Goal: Book appointment/travel/reservation

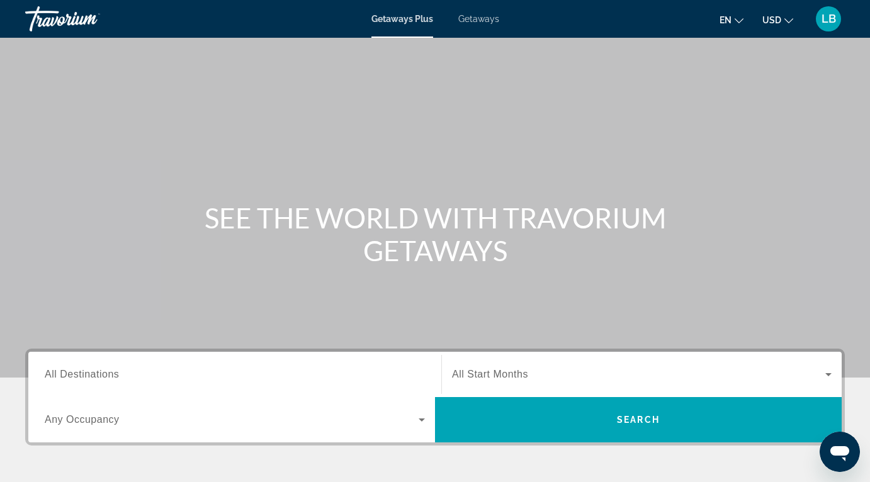
click at [482, 21] on span "Getaways" at bounding box center [478, 19] width 41 height 10
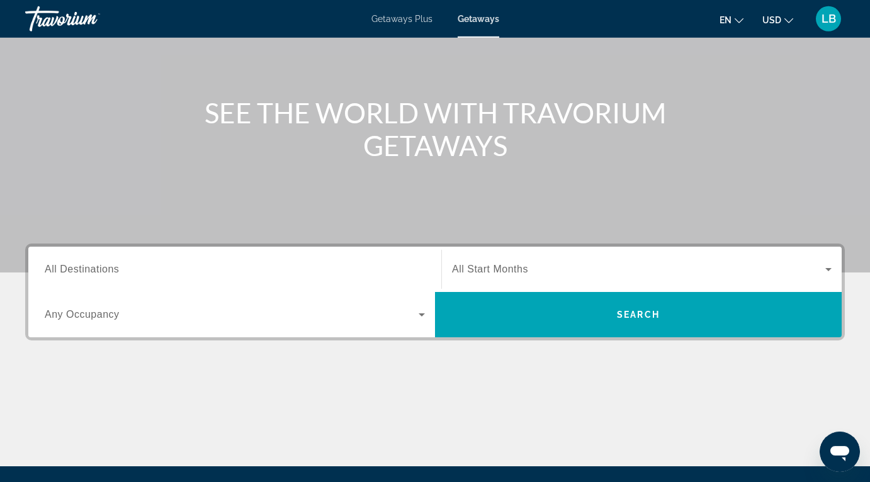
scroll to position [107, 0]
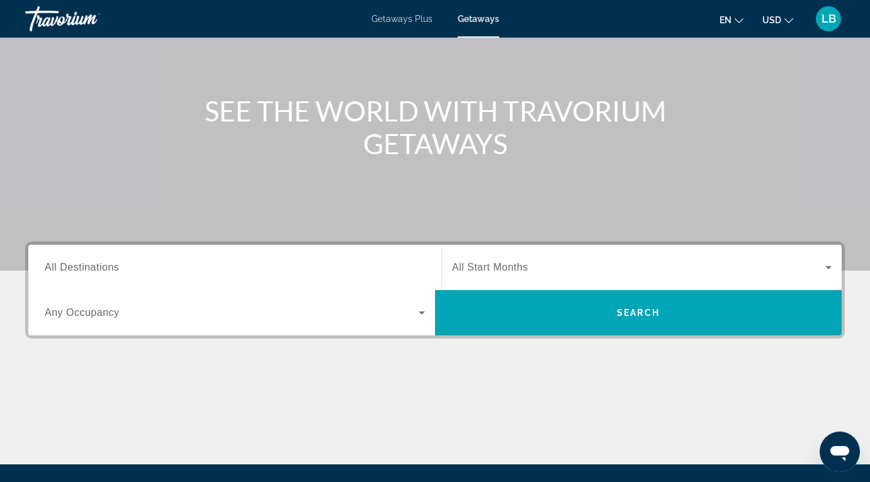
click at [397, 270] on input "Destination All Destinations" at bounding box center [235, 268] width 380 height 15
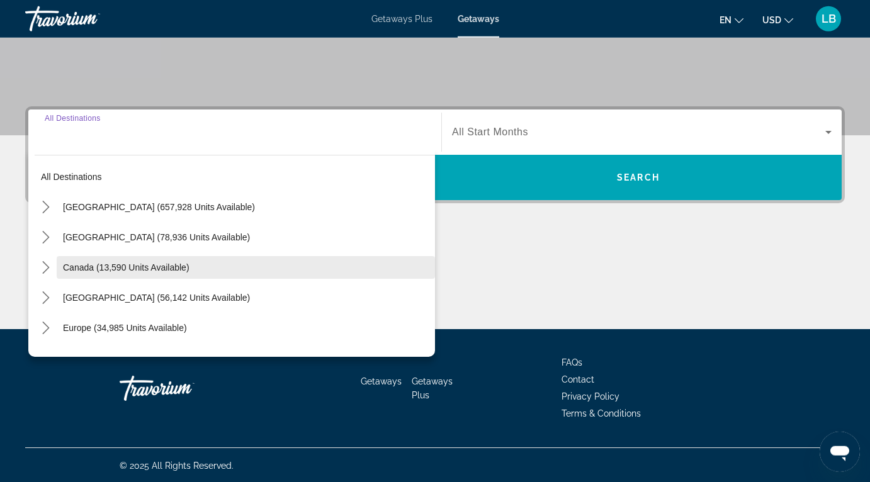
scroll to position [244, 0]
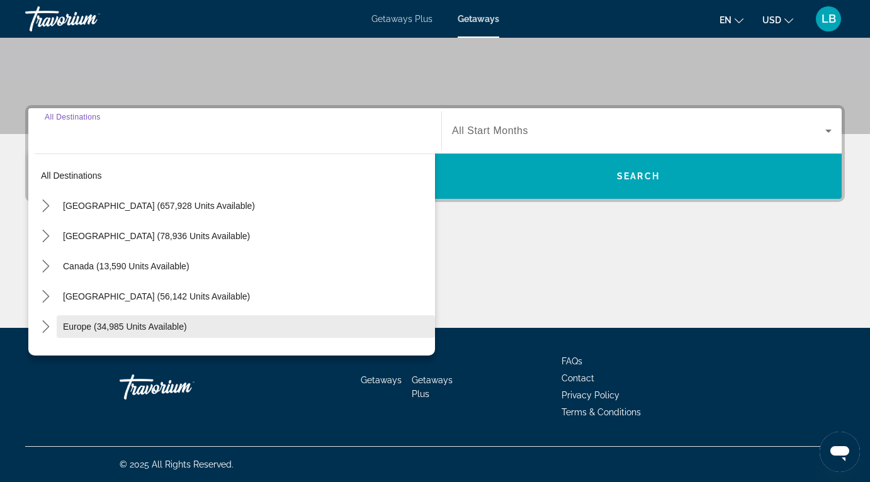
click at [144, 329] on span "Europe (34,985 units available)" at bounding box center [125, 327] width 124 height 10
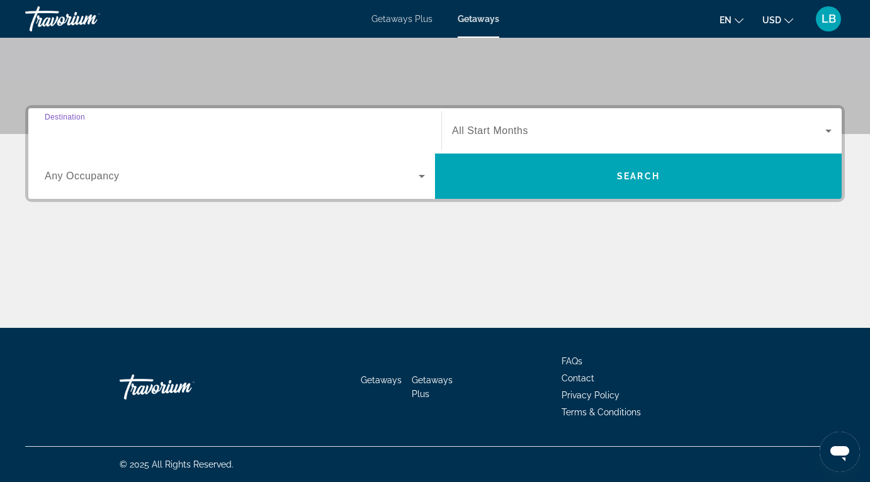
type input "**********"
click at [368, 192] on div "Search widget" at bounding box center [235, 176] width 380 height 35
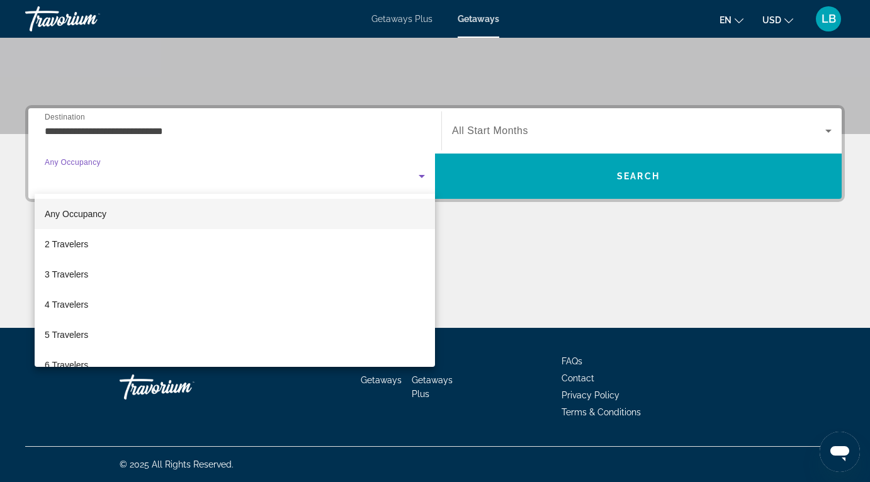
click at [82, 373] on div at bounding box center [435, 241] width 870 height 482
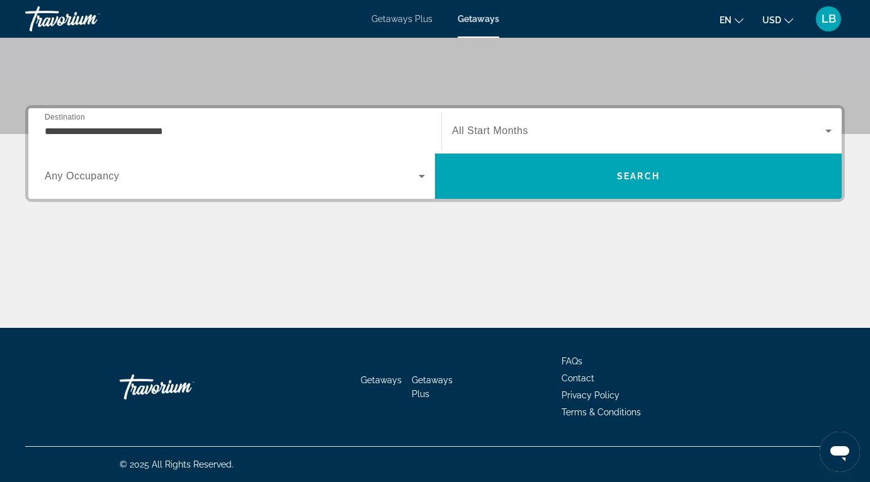
click at [203, 184] on div "Search widget" at bounding box center [235, 176] width 380 height 35
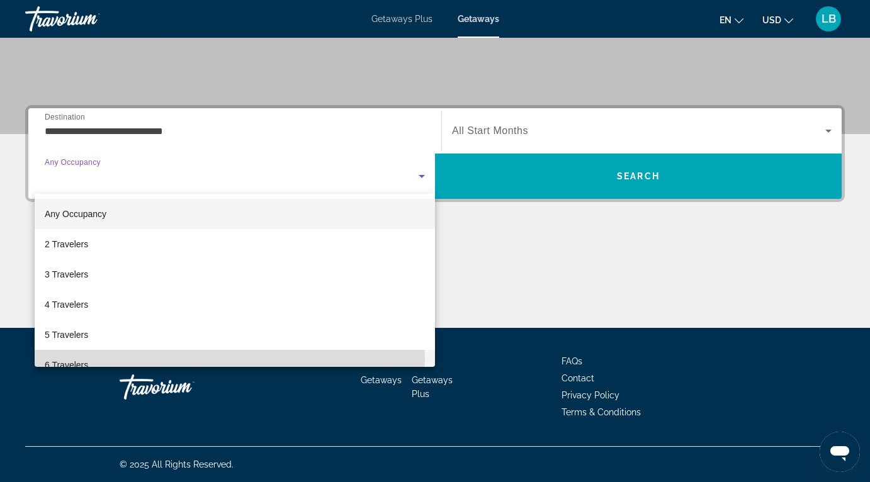
click at [64, 360] on span "6 Travelers" at bounding box center [66, 365] width 43 height 15
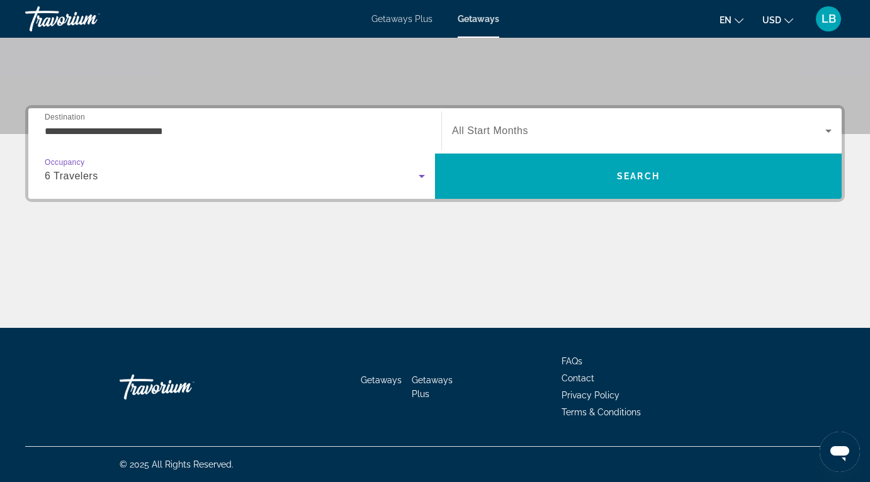
click at [796, 122] on div "Search widget" at bounding box center [642, 130] width 380 height 35
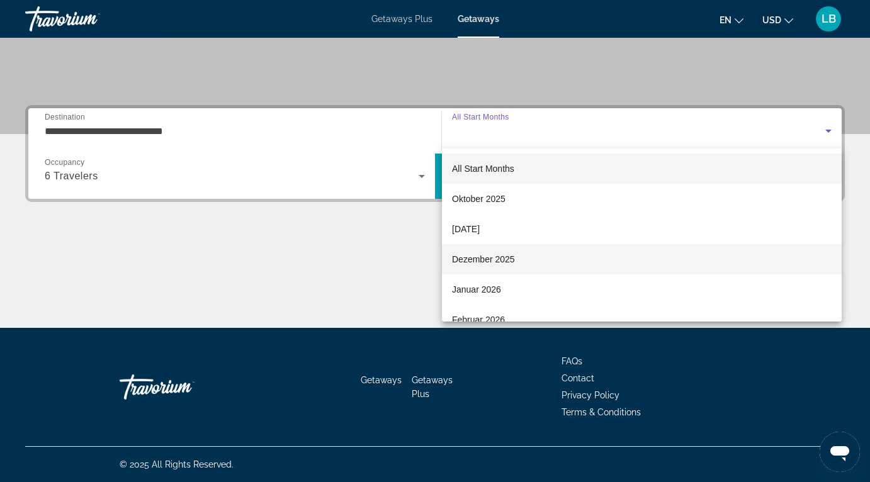
click at [505, 264] on span "Dezember 2025" at bounding box center [483, 259] width 63 height 15
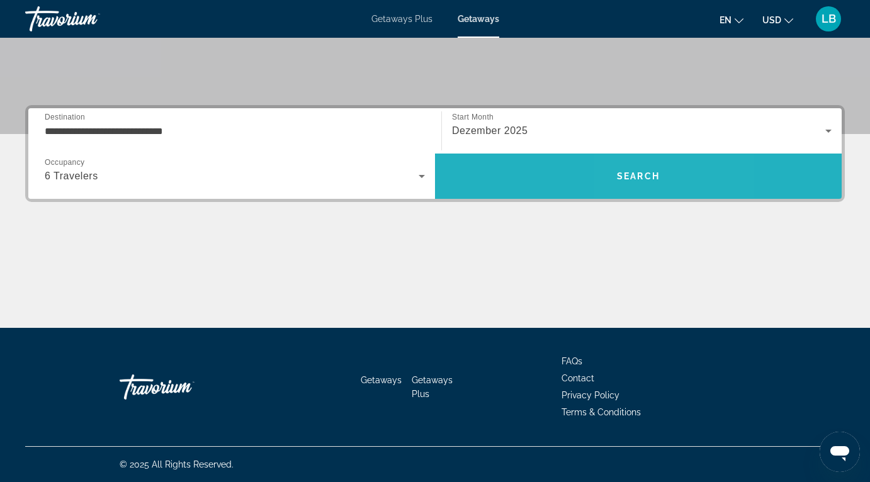
click at [661, 184] on span "Search" at bounding box center [638, 176] width 407 height 30
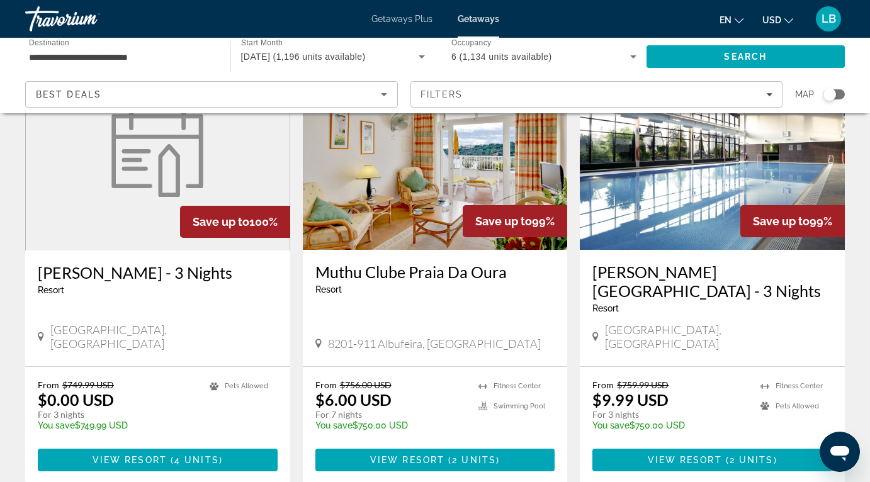
scroll to position [525, 0]
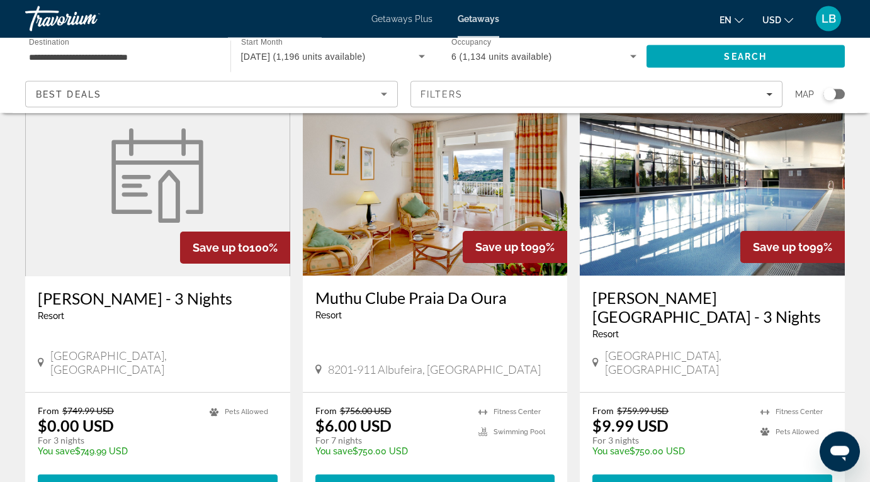
click at [437, 393] on div "From $756.00 USD $6.00 USD For 7 nights You save $750.00 USD temp 3.3 [GEOGRAPH…" at bounding box center [435, 451] width 265 height 117
click at [421, 217] on img "Main content" at bounding box center [435, 174] width 265 height 201
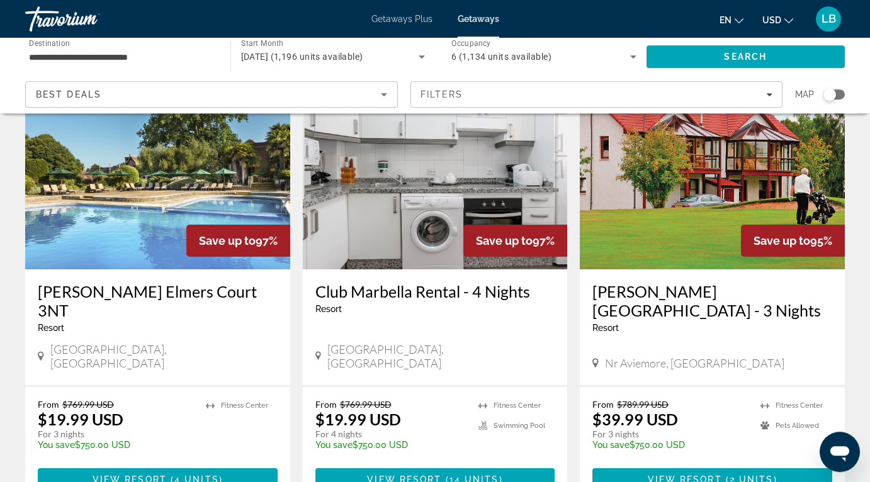
scroll to position [1630, 0]
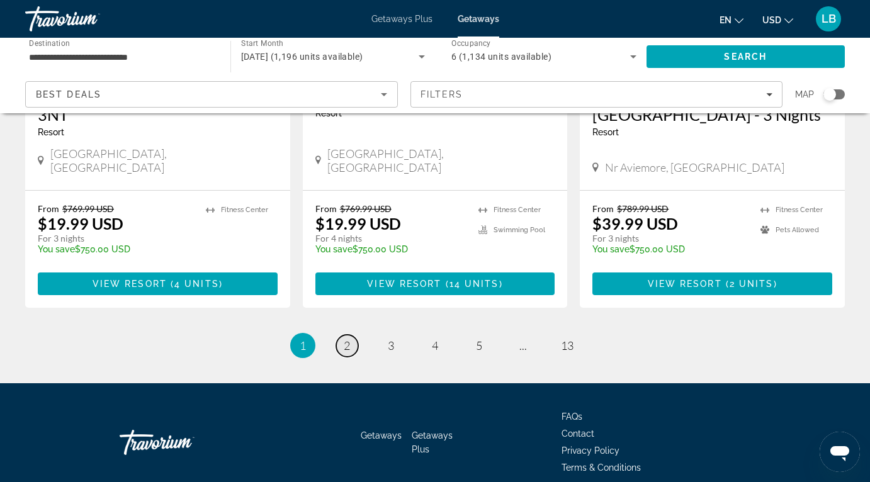
click at [343, 335] on link "page 2" at bounding box center [347, 346] width 22 height 22
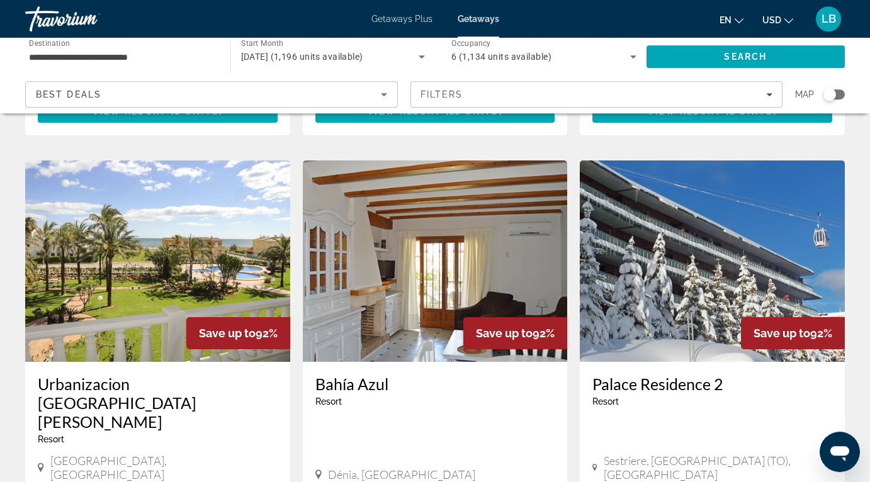
scroll to position [1411, 0]
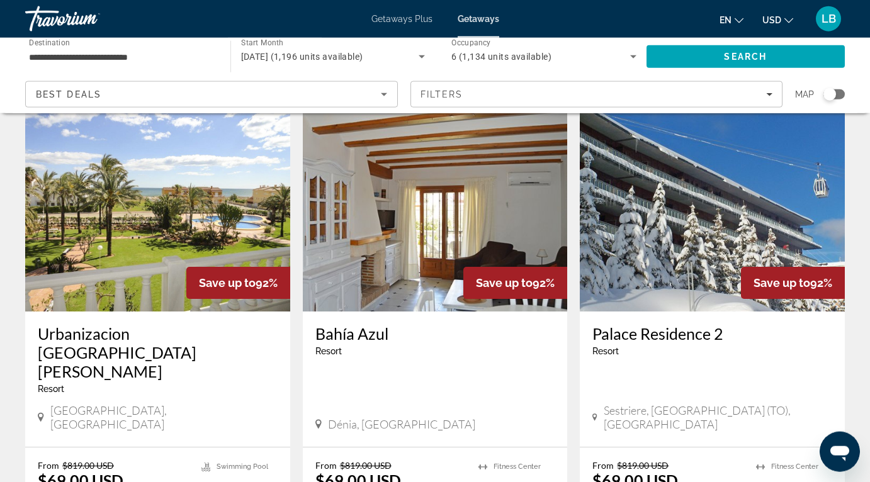
click at [666, 205] on img "Main content" at bounding box center [712, 210] width 265 height 201
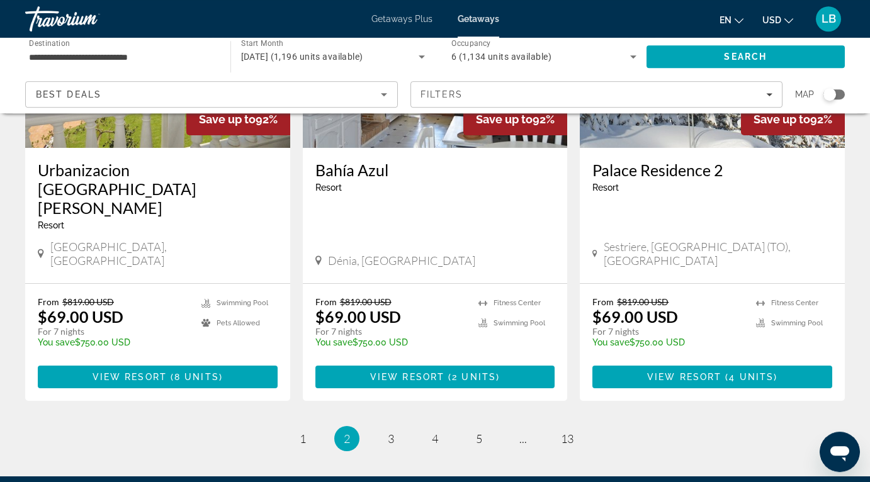
scroll to position [1589, 0]
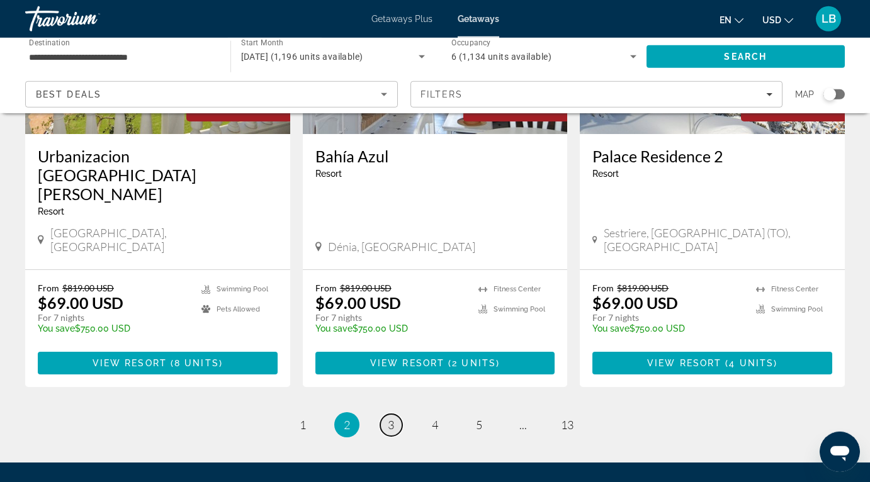
click at [392, 418] on span "3" at bounding box center [391, 425] width 6 height 14
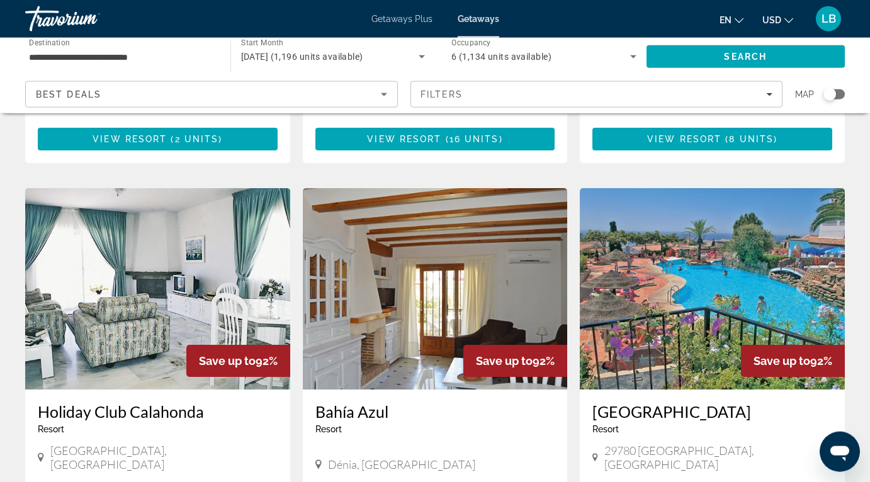
scroll to position [491, 0]
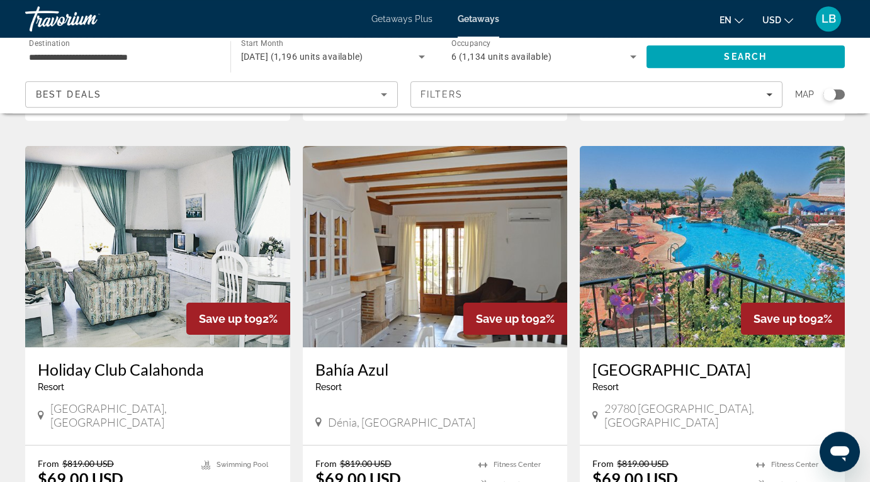
click at [727, 190] on img "Main content" at bounding box center [712, 246] width 265 height 201
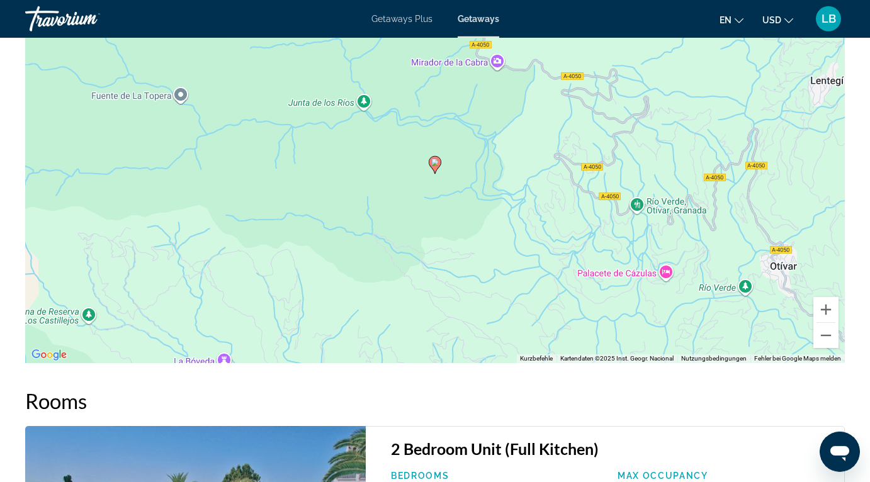
scroll to position [1992, 0]
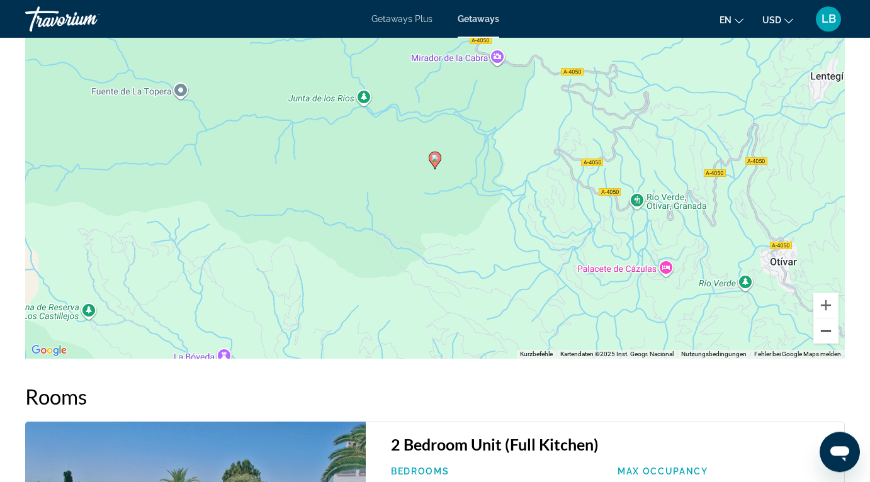
click at [823, 334] on button "Verkleinern" at bounding box center [826, 331] width 25 height 25
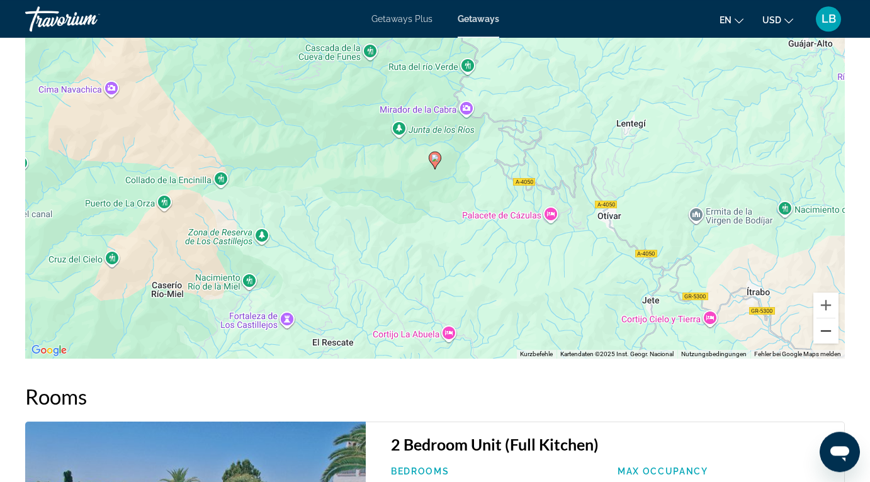
click at [823, 334] on button "Verkleinern" at bounding box center [826, 331] width 25 height 25
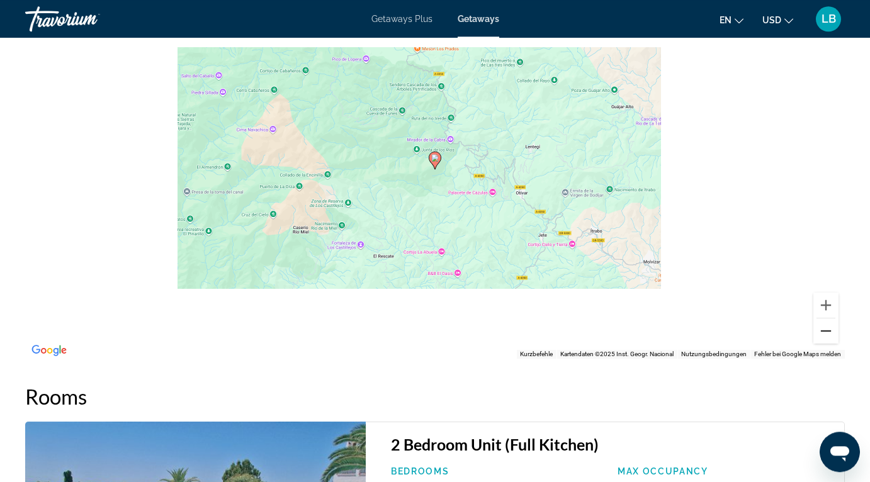
click at [823, 334] on button "Verkleinern" at bounding box center [826, 331] width 25 height 25
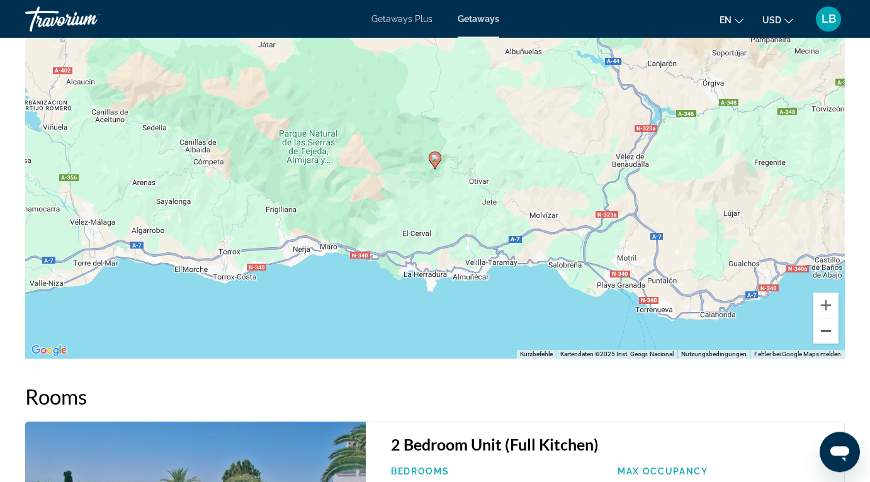
click at [823, 334] on button "Verkleinern" at bounding box center [826, 331] width 25 height 25
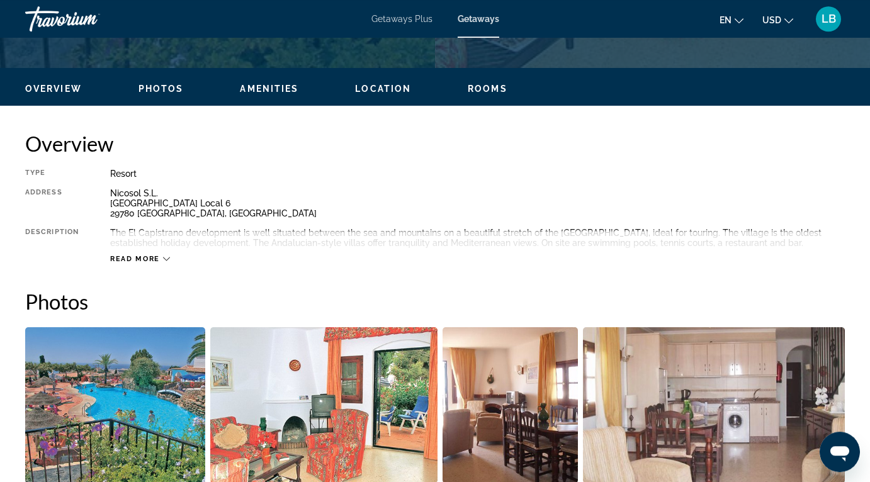
scroll to position [815, 0]
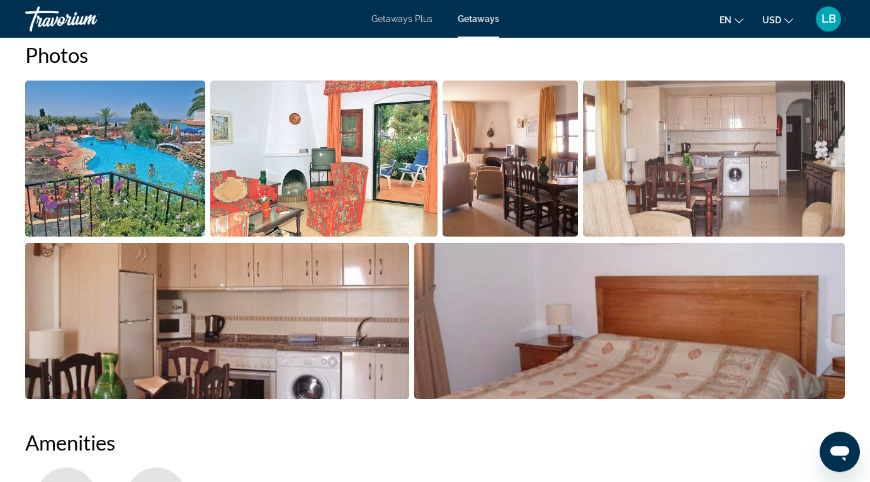
click at [170, 140] on img "Open full-screen image slider" at bounding box center [115, 159] width 180 height 156
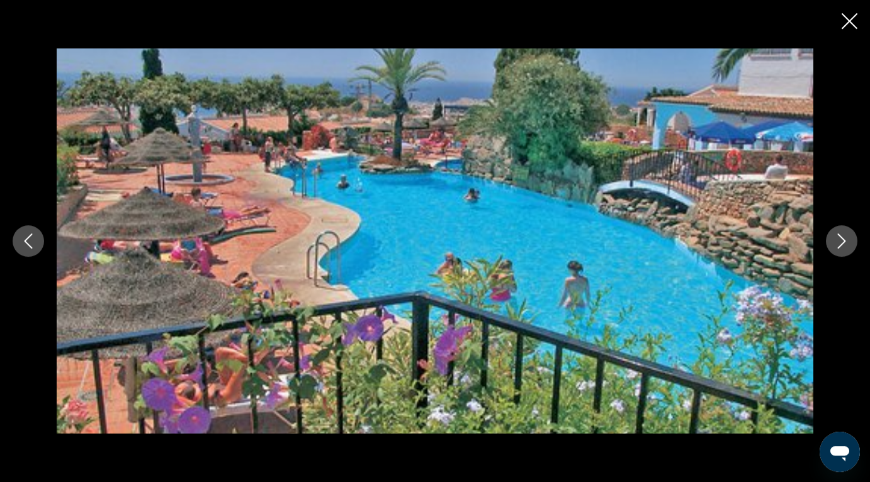
click at [843, 246] on icon "Next image" at bounding box center [841, 241] width 15 height 15
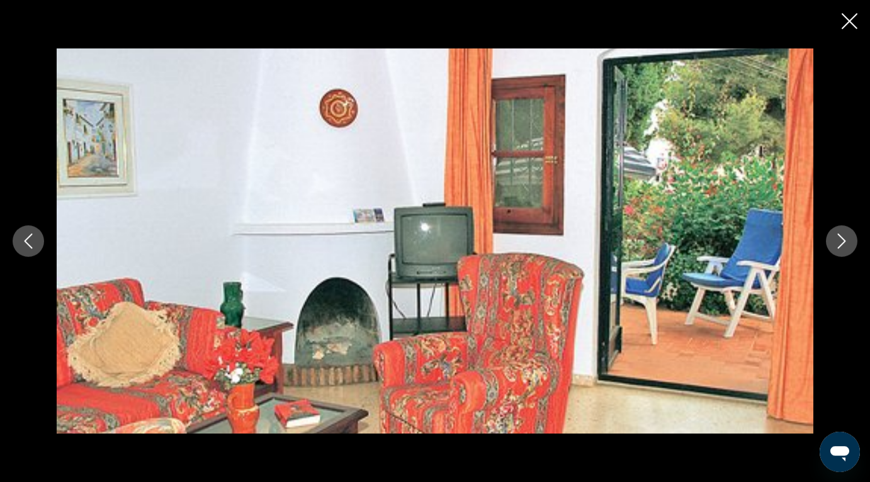
click at [843, 246] on icon "Next image" at bounding box center [841, 241] width 15 height 15
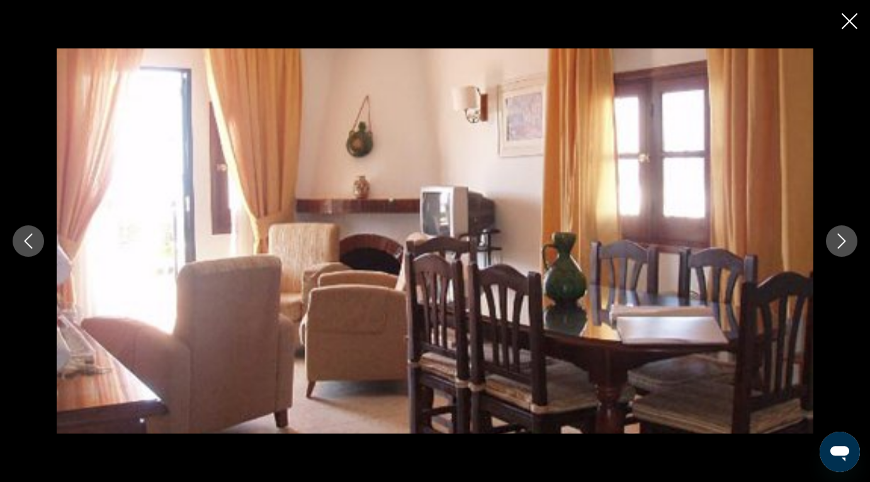
click at [843, 246] on icon "Next image" at bounding box center [841, 241] width 15 height 15
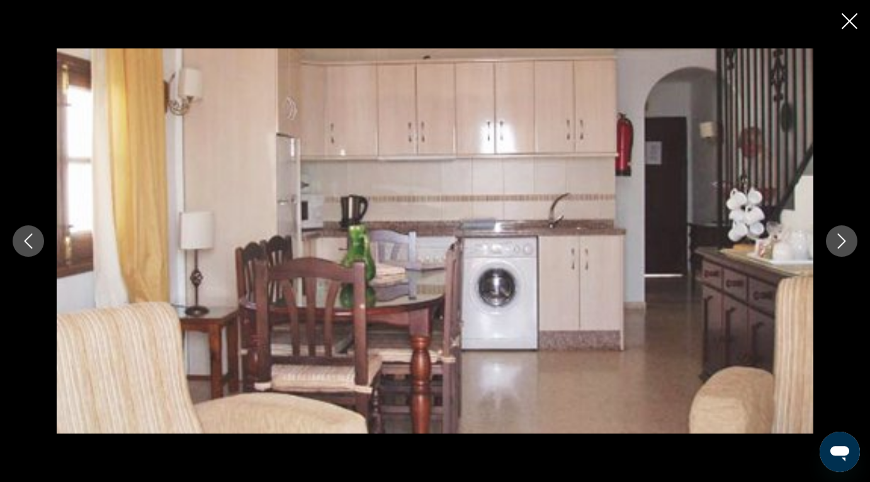
click at [843, 246] on icon "Next image" at bounding box center [841, 241] width 15 height 15
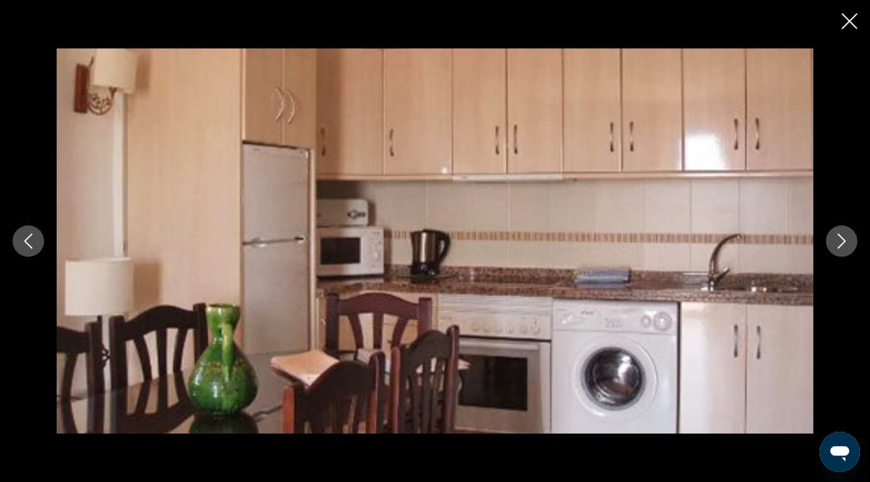
click at [843, 246] on icon "Next image" at bounding box center [841, 241] width 15 height 15
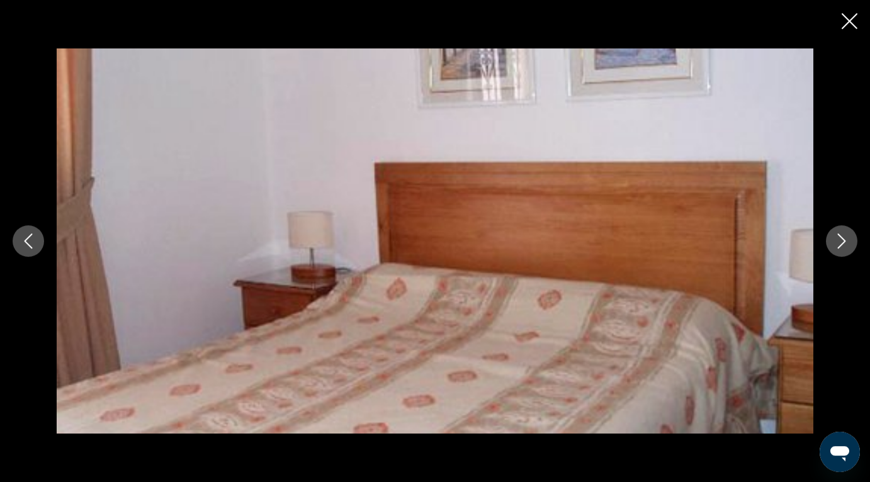
click at [843, 246] on icon "Next image" at bounding box center [841, 241] width 15 height 15
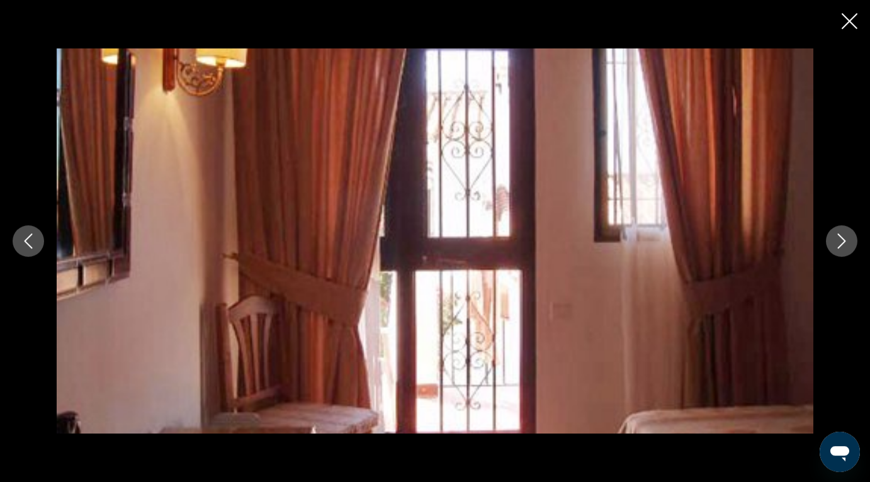
click at [843, 246] on icon "Next image" at bounding box center [841, 241] width 15 height 15
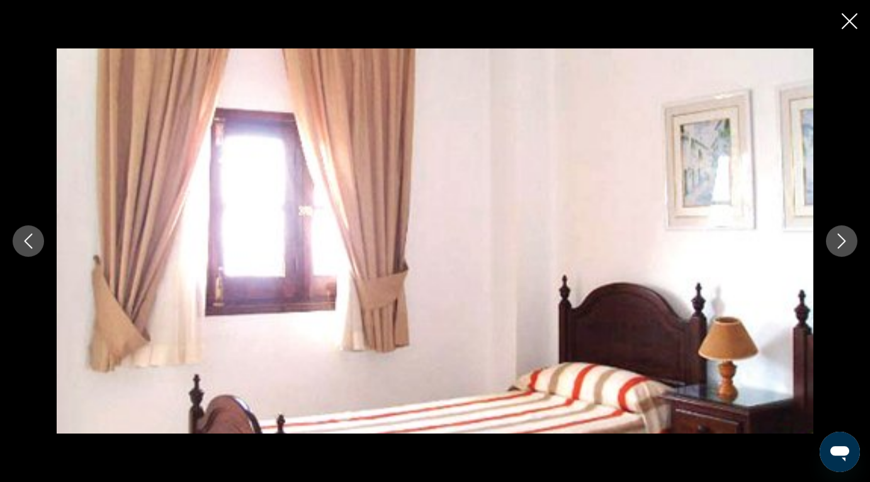
click at [843, 246] on icon "Next image" at bounding box center [841, 241] width 15 height 15
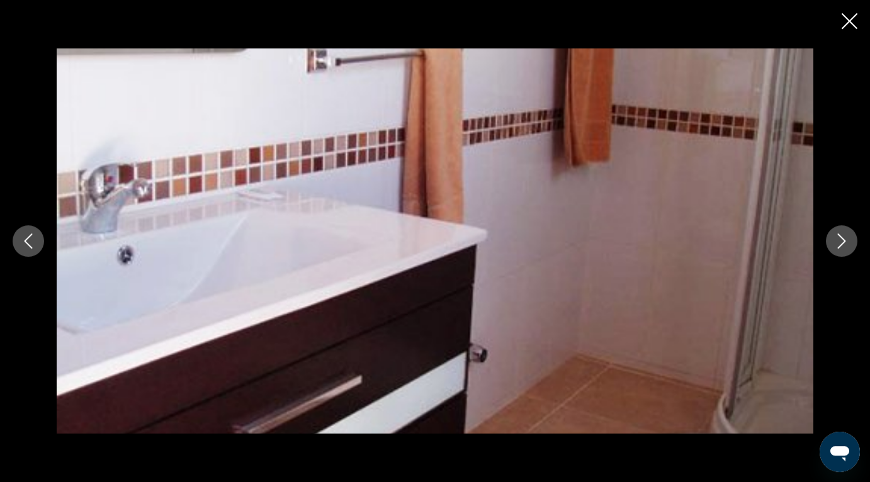
click at [843, 246] on icon "Next image" at bounding box center [841, 241] width 15 height 15
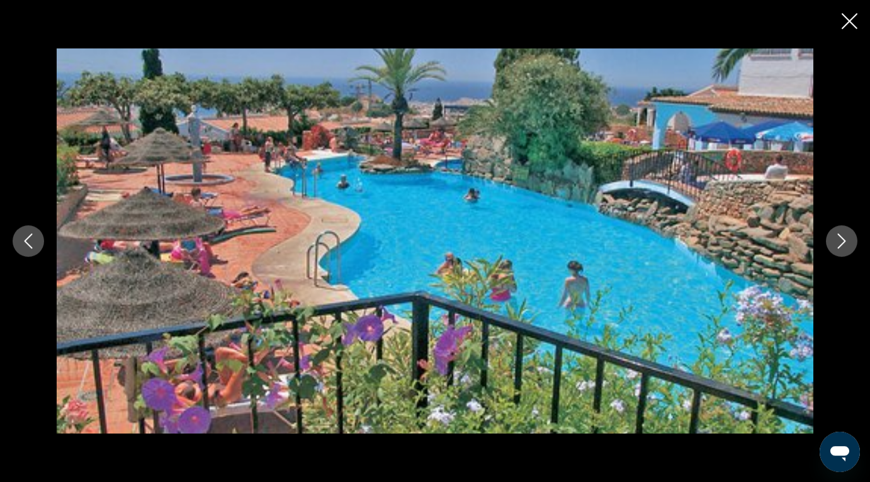
click at [844, 35] on div "prev next" at bounding box center [435, 241] width 870 height 482
click at [846, 29] on icon "Close slideshow" at bounding box center [850, 21] width 16 height 16
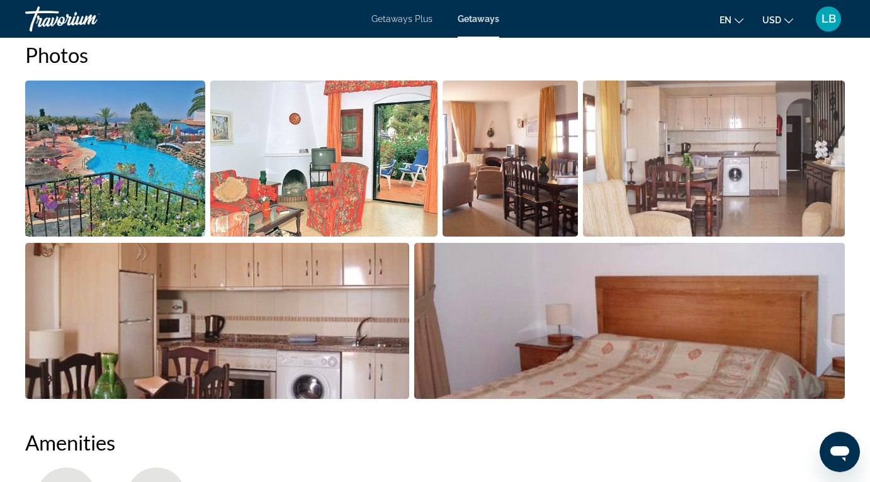
scroll to position [0, 0]
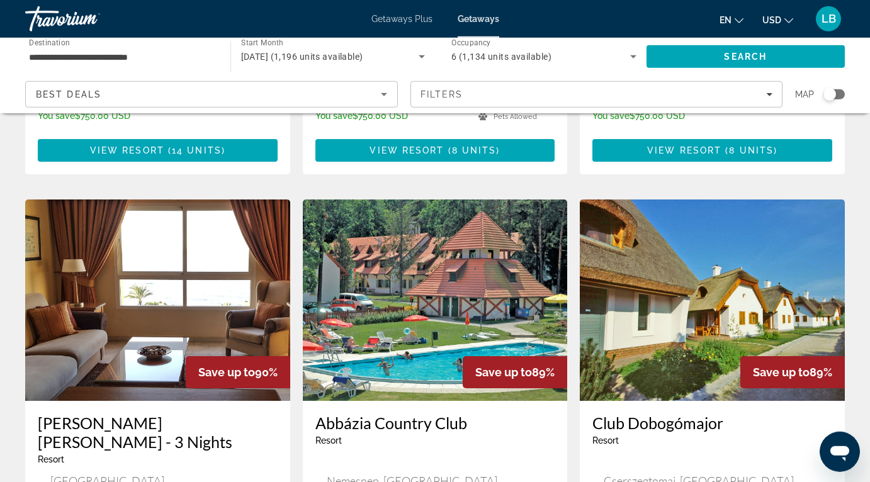
scroll to position [1390, 0]
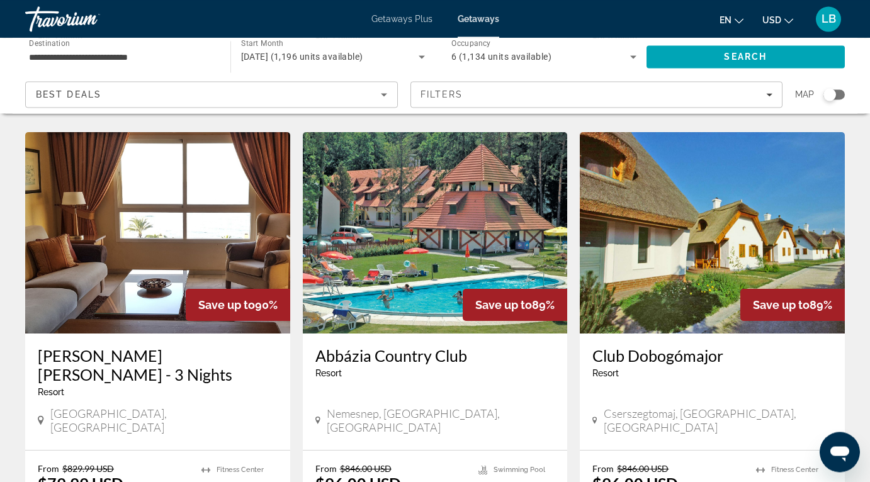
click at [655, 164] on img "Main content" at bounding box center [712, 232] width 265 height 201
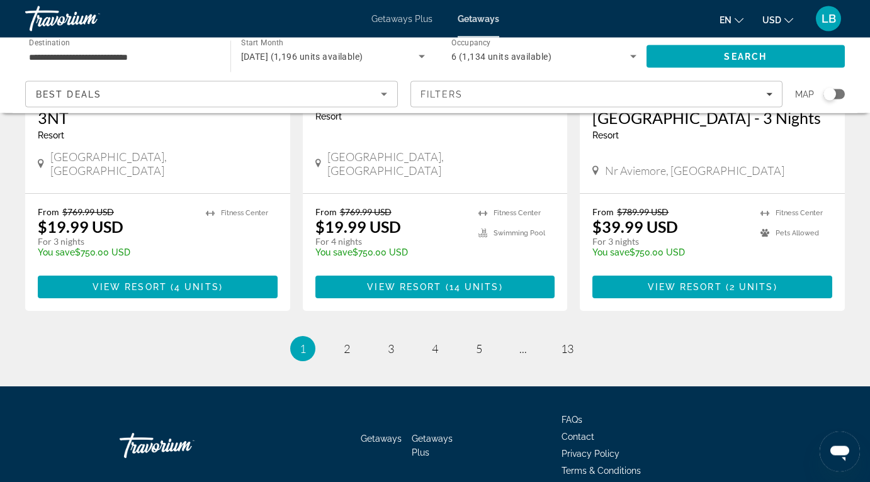
scroll to position [1630, 0]
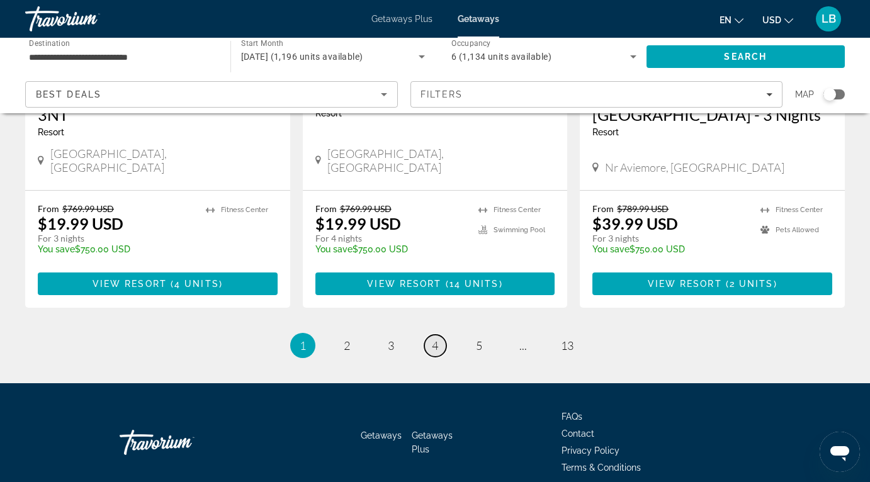
click at [435, 339] on span "4" at bounding box center [435, 346] width 6 height 14
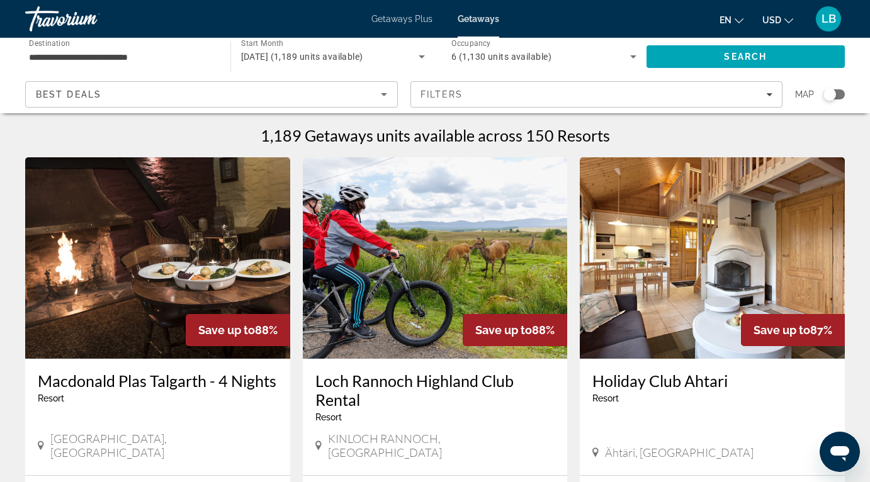
scroll to position [98, 0]
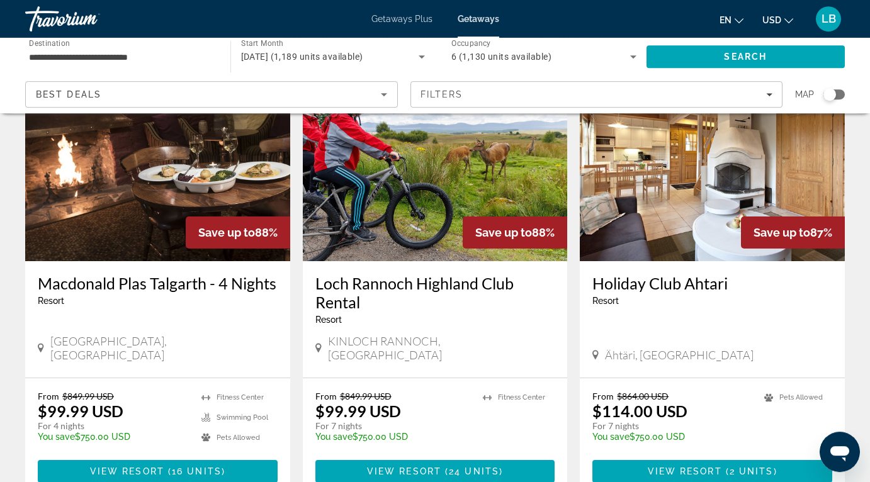
click at [392, 209] on img "Main content" at bounding box center [435, 160] width 265 height 201
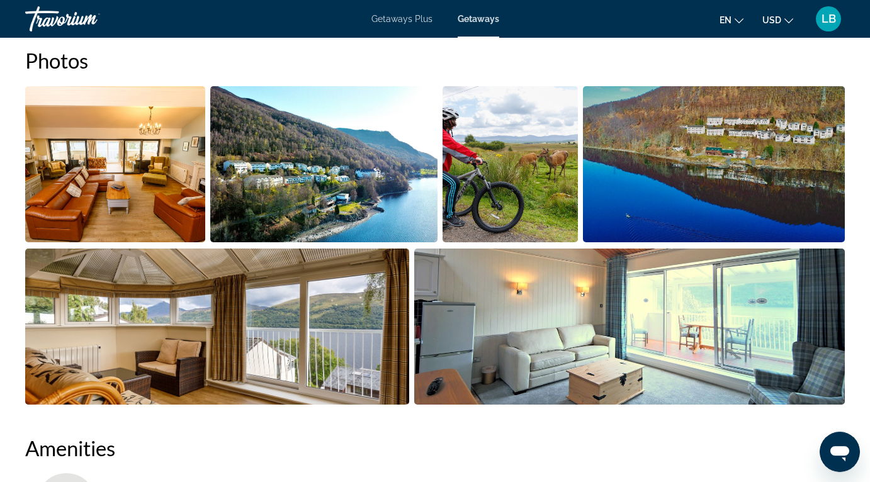
scroll to position [769, 0]
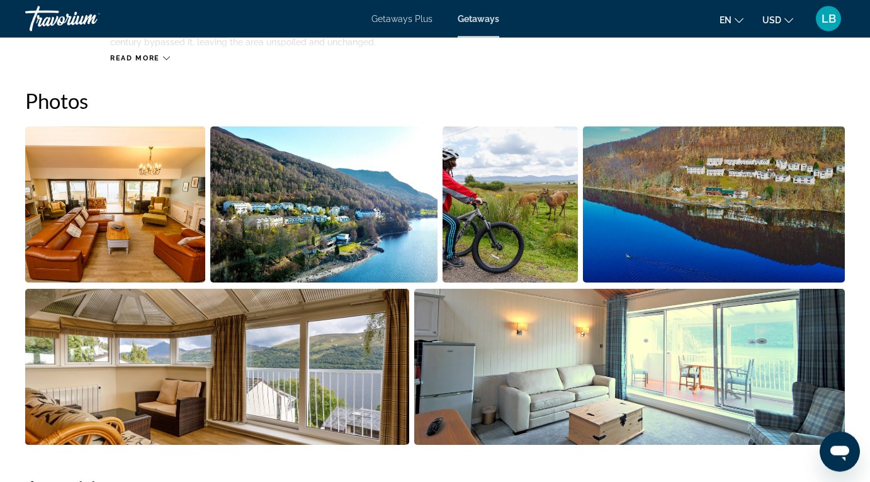
click at [151, 236] on img "Open full-screen image slider" at bounding box center [115, 205] width 180 height 156
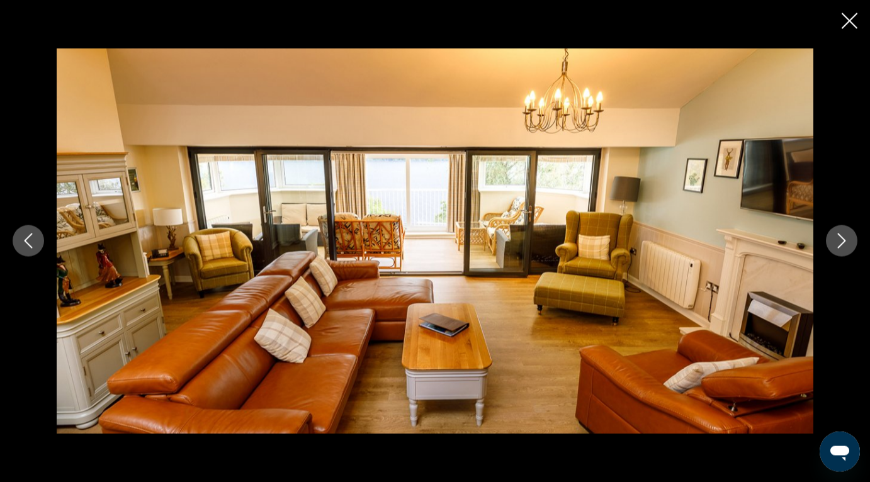
click at [843, 246] on icon "Next image" at bounding box center [841, 241] width 15 height 15
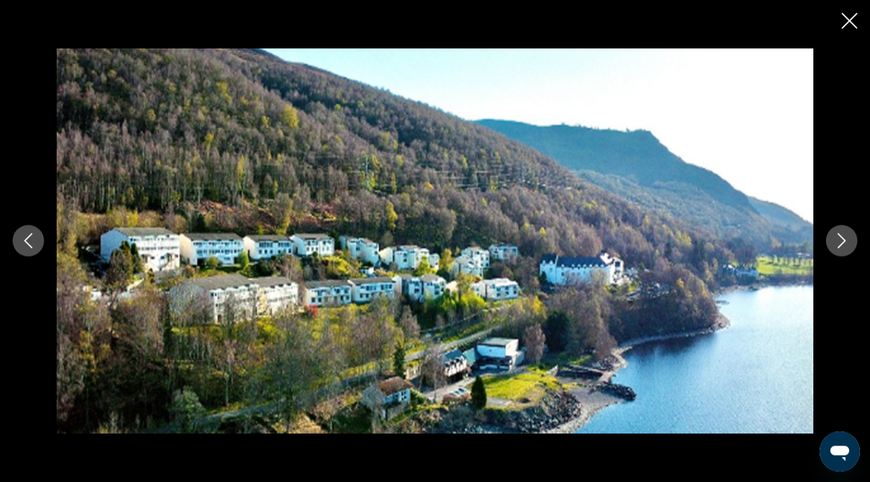
click at [843, 246] on icon "Next image" at bounding box center [841, 241] width 15 height 15
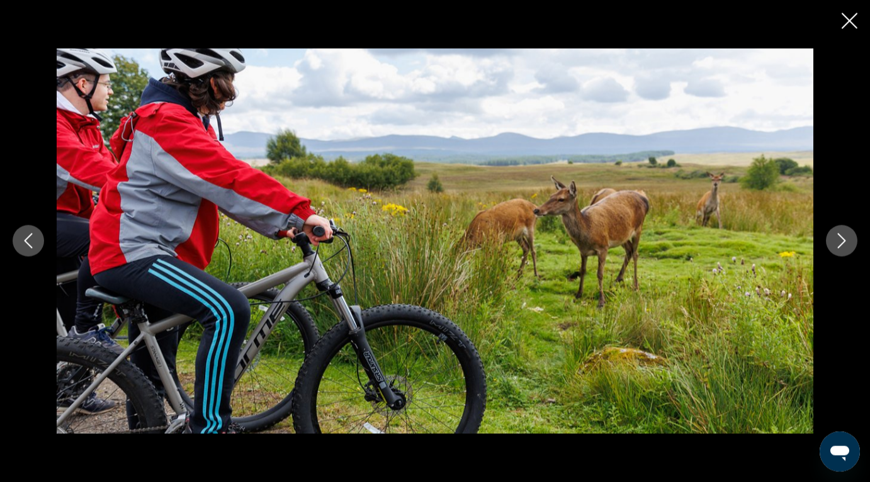
click at [843, 246] on icon "Next image" at bounding box center [841, 241] width 15 height 15
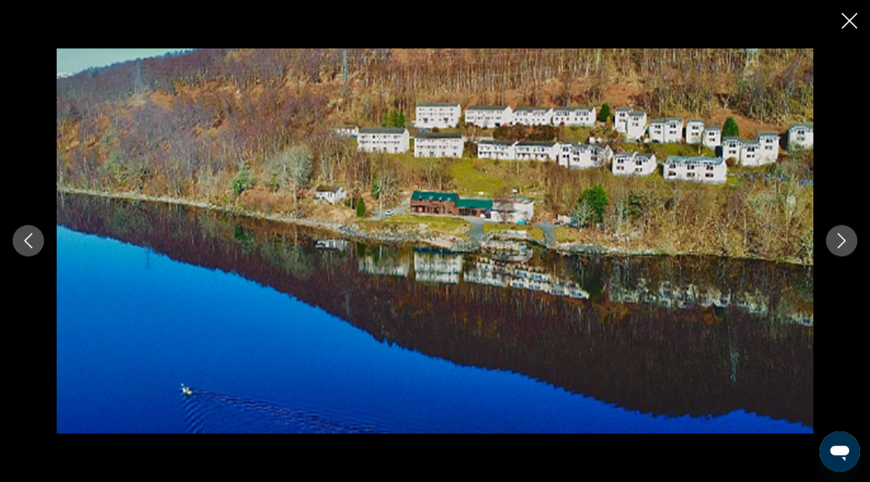
click at [843, 246] on icon "Next image" at bounding box center [841, 241] width 15 height 15
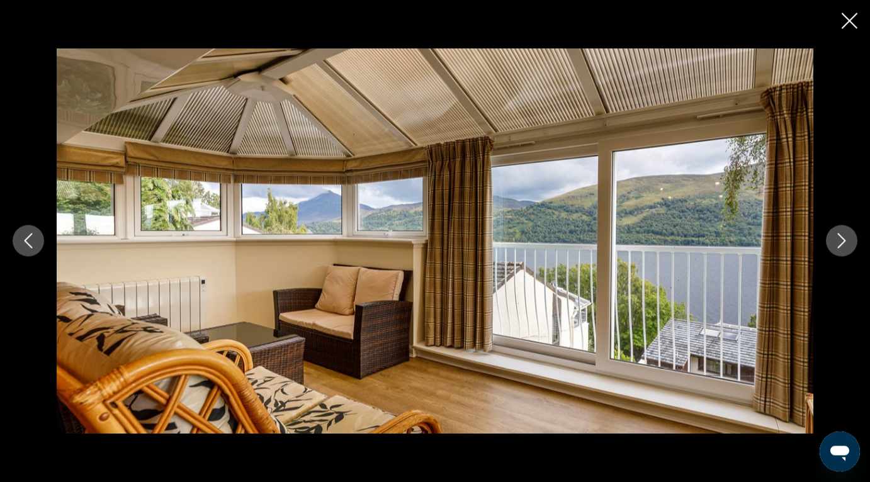
click at [843, 246] on icon "Next image" at bounding box center [841, 241] width 15 height 15
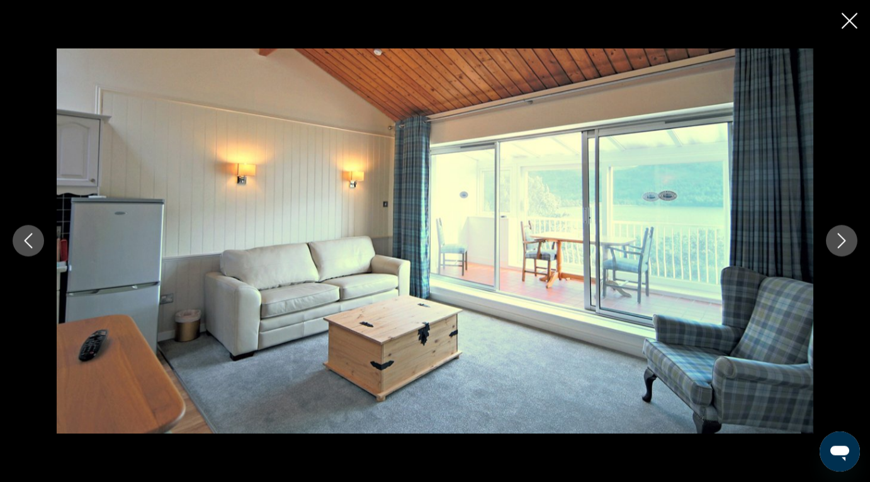
click at [843, 246] on icon "Next image" at bounding box center [841, 241] width 15 height 15
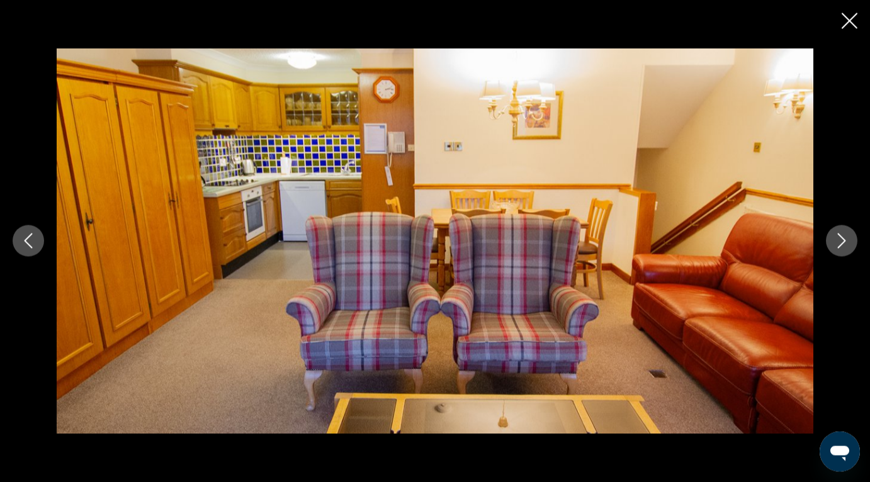
click at [843, 246] on icon "Next image" at bounding box center [841, 241] width 15 height 15
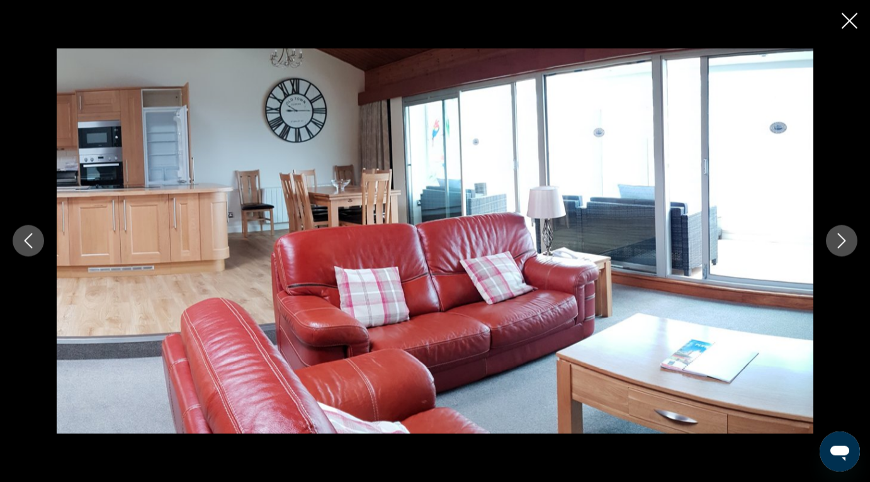
click at [843, 246] on icon "Next image" at bounding box center [841, 241] width 15 height 15
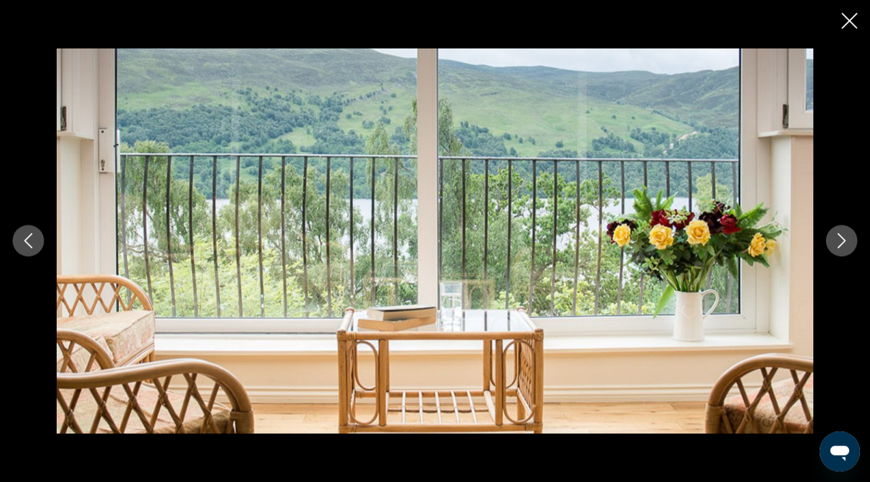
click at [843, 246] on icon "Next image" at bounding box center [841, 241] width 15 height 15
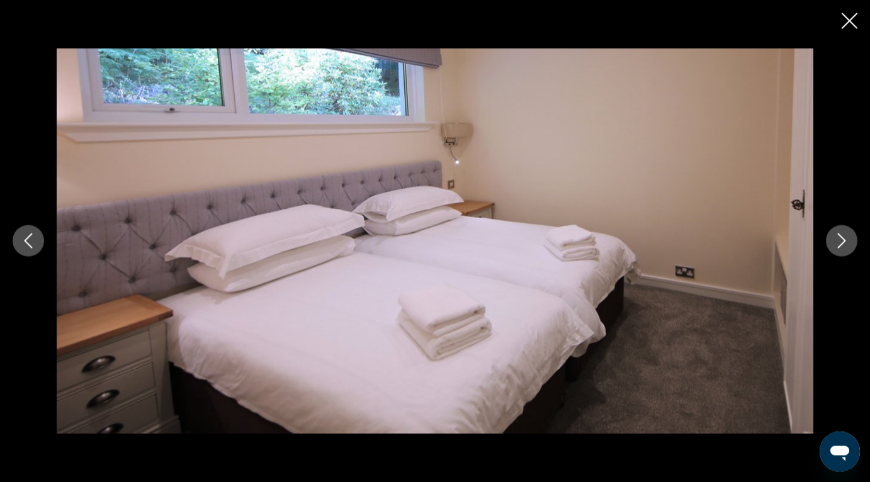
click at [843, 246] on icon "Next image" at bounding box center [841, 241] width 15 height 15
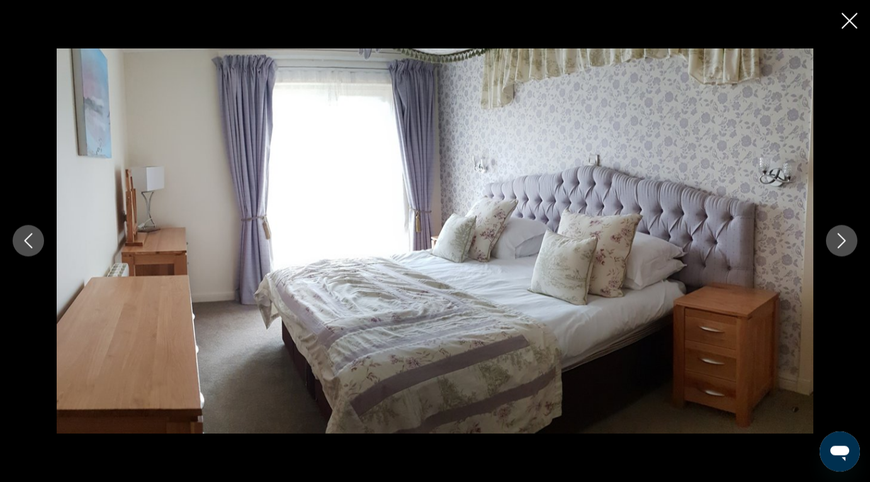
click at [843, 246] on icon "Next image" at bounding box center [841, 241] width 15 height 15
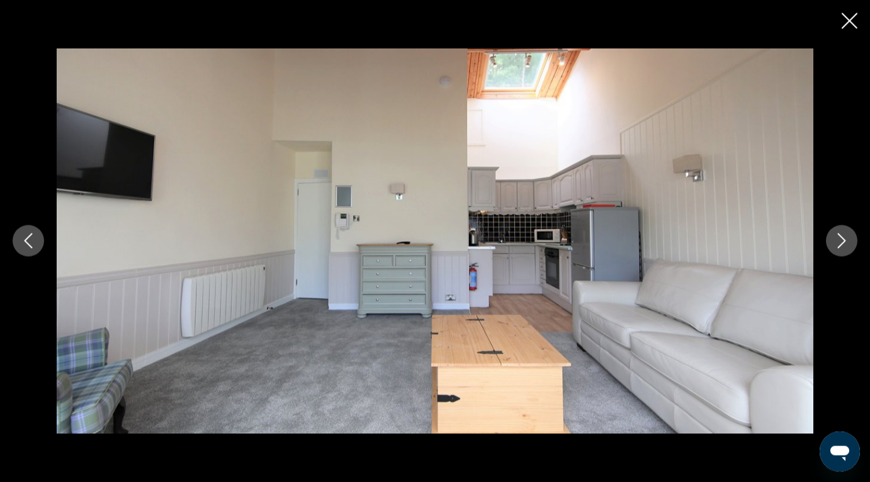
click at [843, 246] on icon "Next image" at bounding box center [841, 241] width 15 height 15
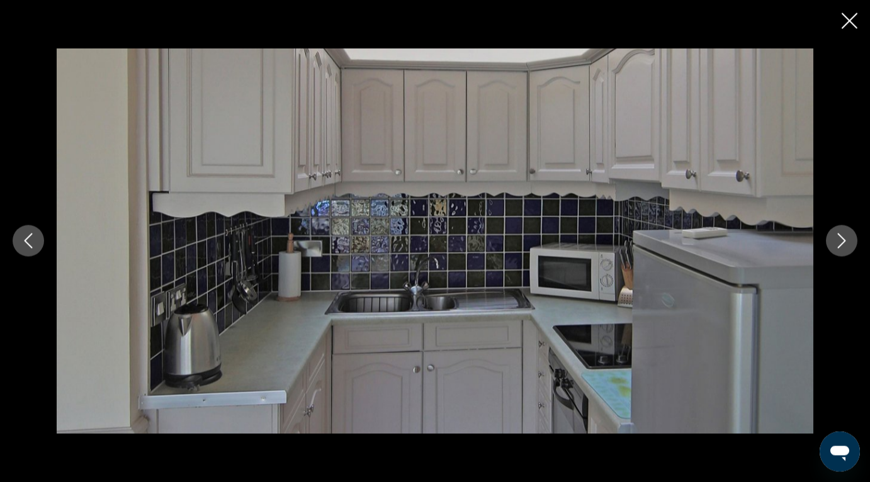
click at [843, 246] on icon "Next image" at bounding box center [841, 241] width 15 height 15
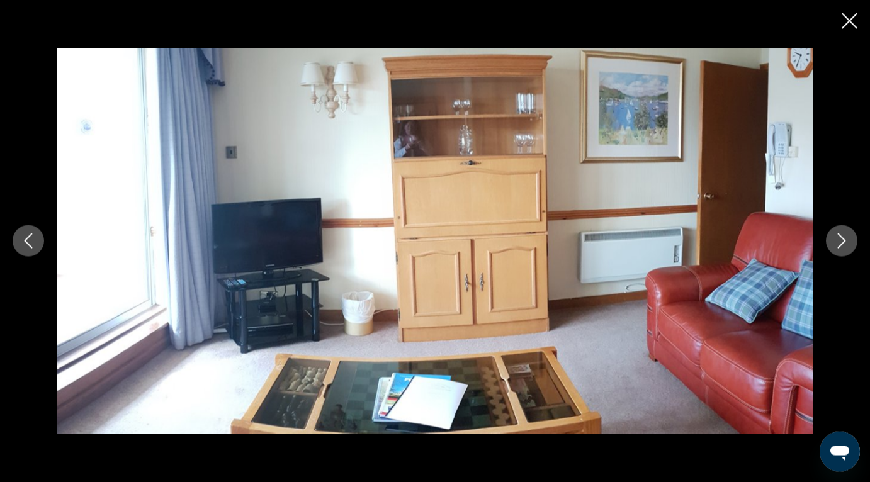
click at [843, 246] on icon "Next image" at bounding box center [841, 241] width 15 height 15
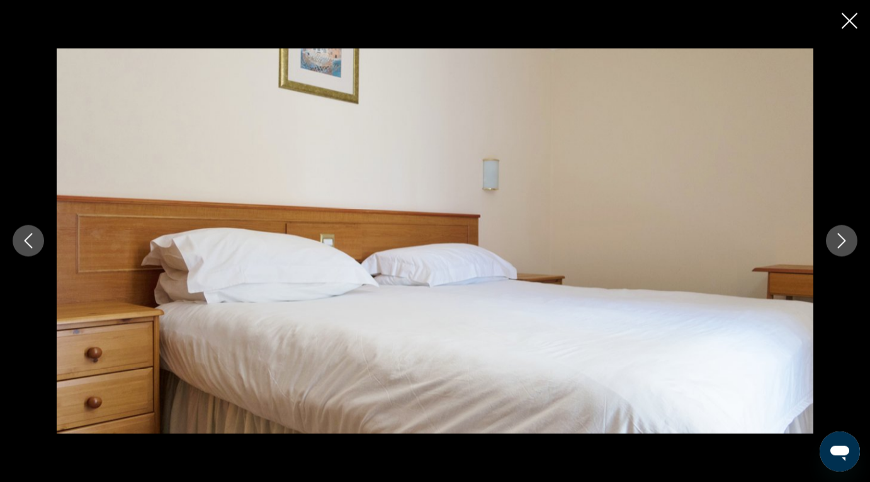
click at [843, 246] on icon "Next image" at bounding box center [841, 241] width 15 height 15
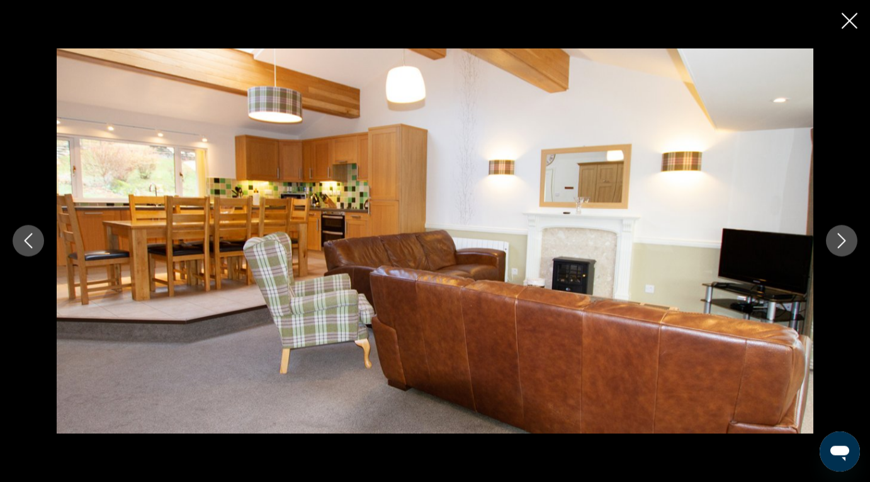
click at [843, 246] on icon "Next image" at bounding box center [841, 241] width 15 height 15
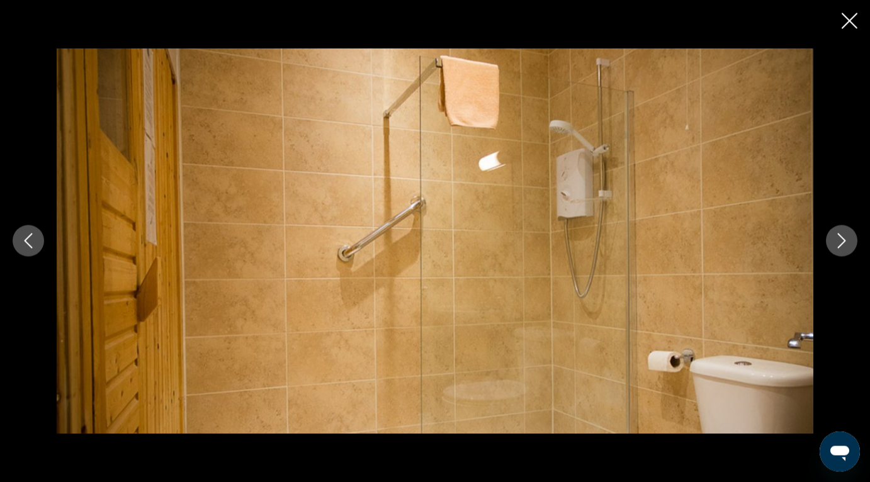
click at [843, 246] on icon "Next image" at bounding box center [841, 241] width 15 height 15
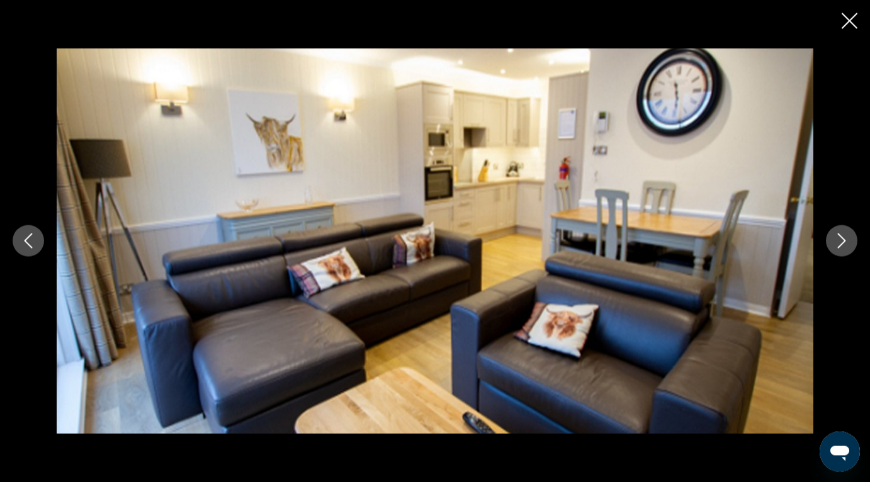
click at [843, 246] on icon "Next image" at bounding box center [841, 241] width 15 height 15
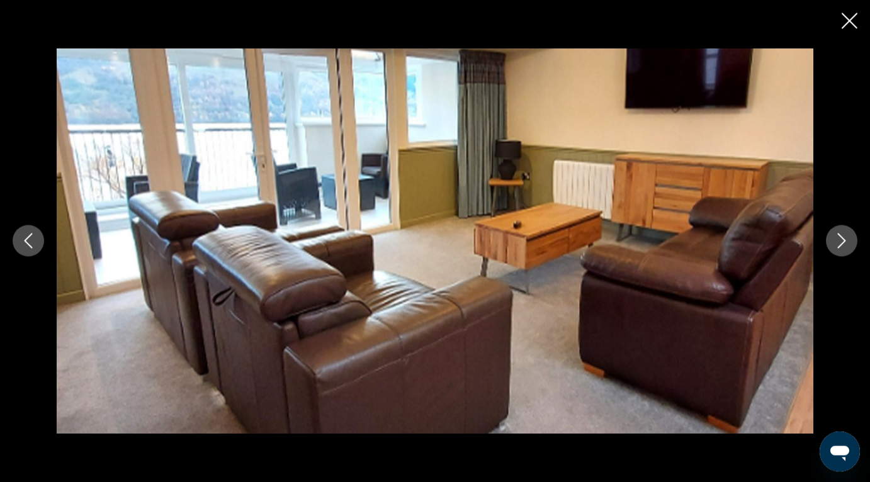
click at [843, 246] on icon "Next image" at bounding box center [841, 241] width 15 height 15
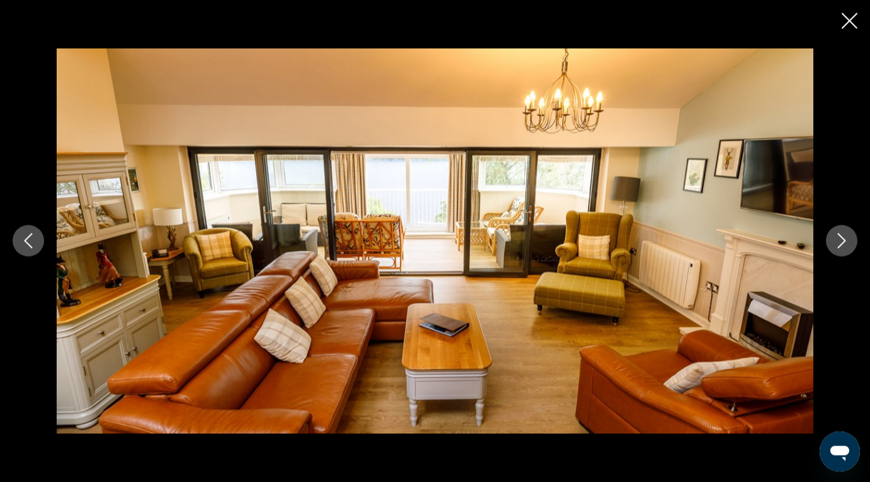
click at [843, 246] on icon "Next image" at bounding box center [841, 241] width 15 height 15
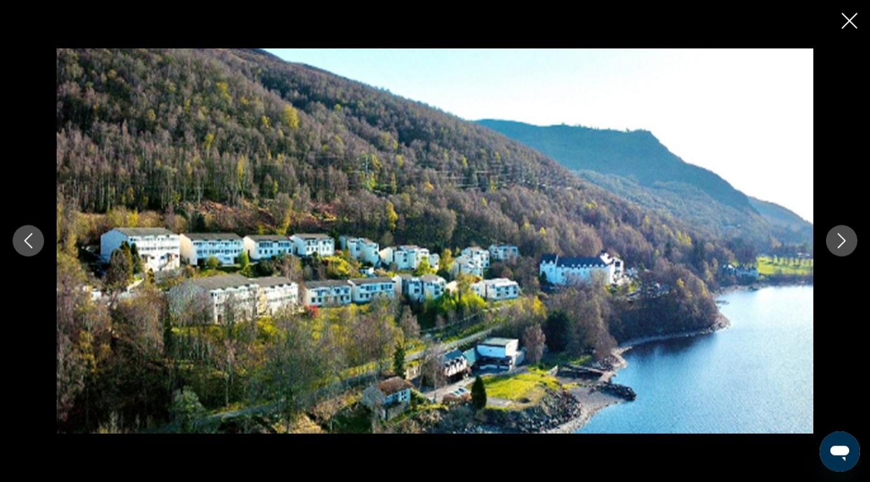
click at [849, 20] on icon "Close slideshow" at bounding box center [850, 21] width 16 height 16
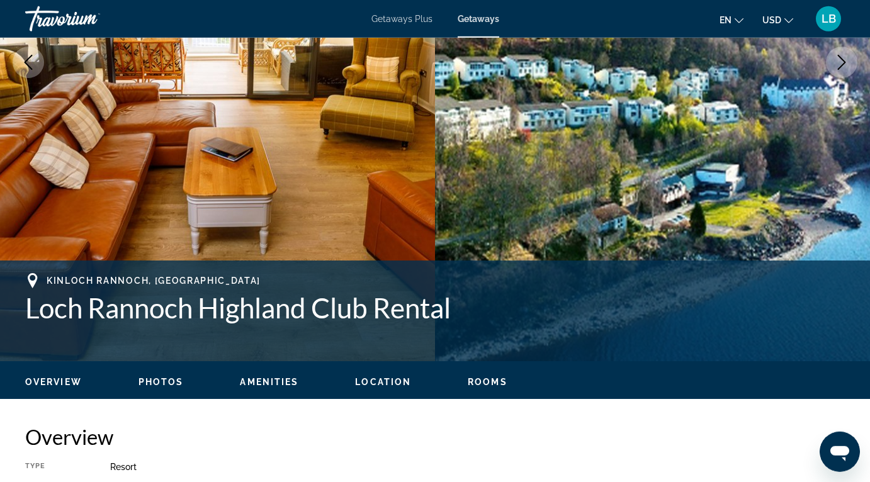
scroll to position [0, 0]
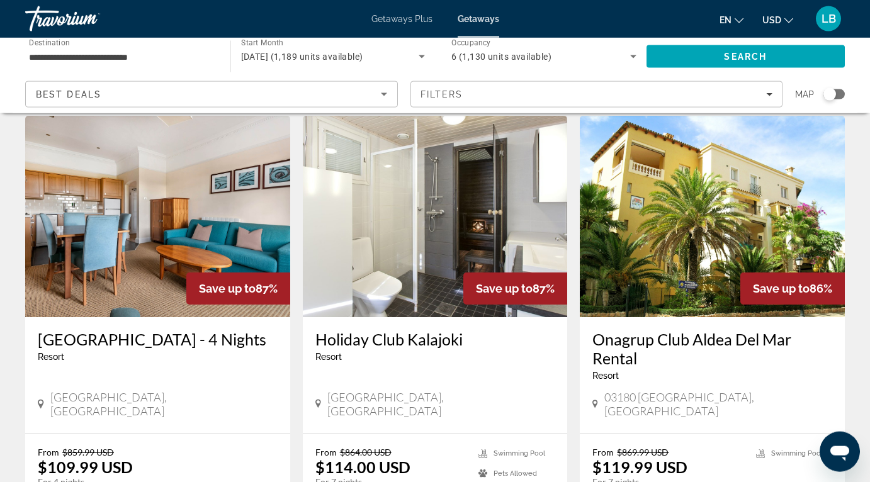
scroll to position [981, 0]
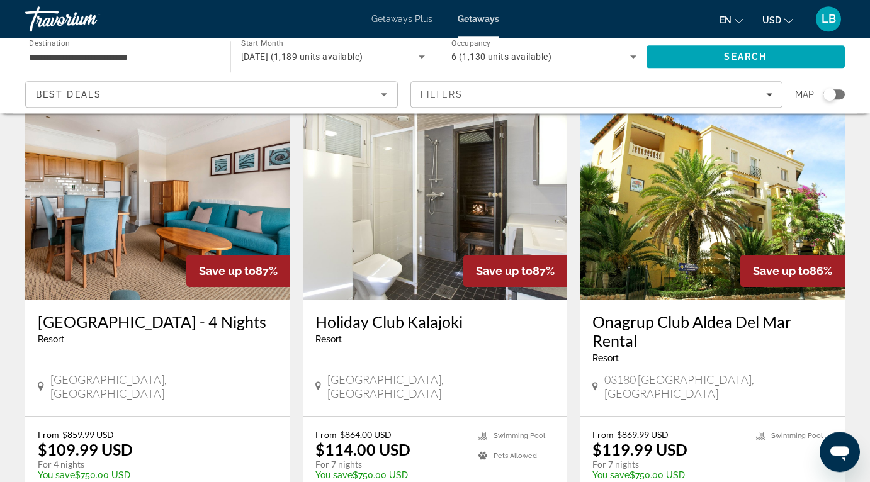
click at [462, 222] on img "Main content" at bounding box center [435, 198] width 265 height 201
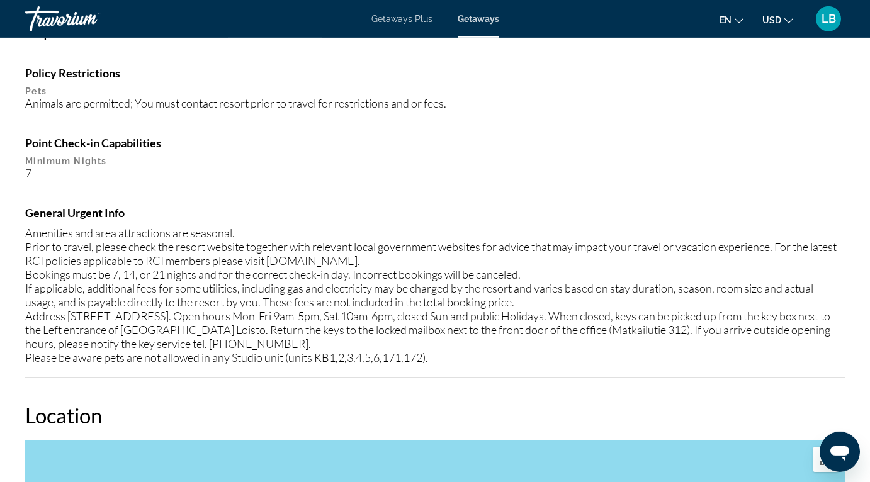
scroll to position [1898, 0]
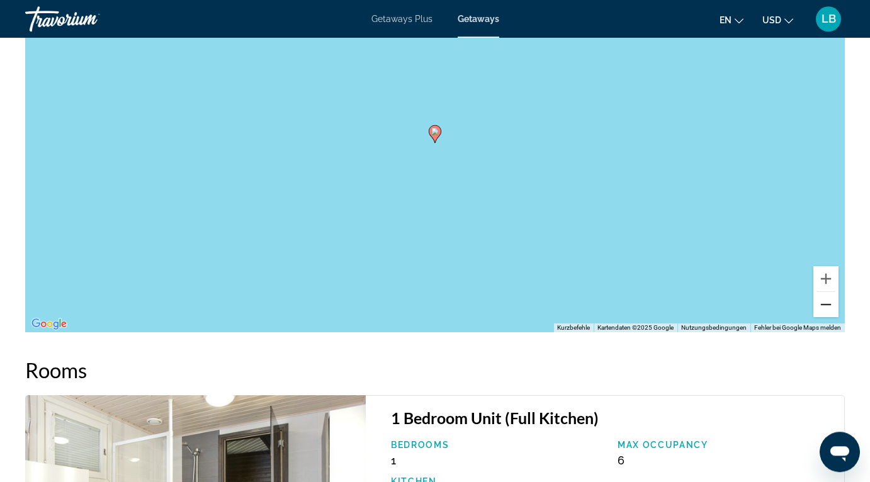
click at [831, 300] on button "Verkleinern" at bounding box center [826, 304] width 25 height 25
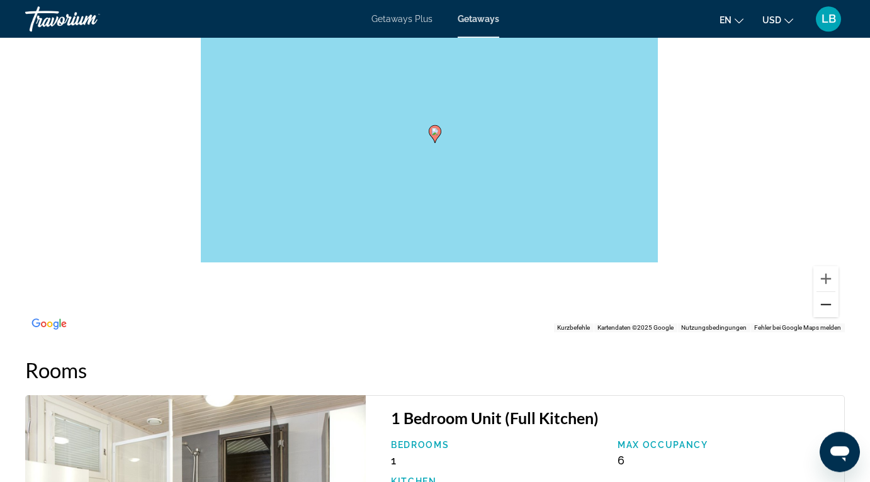
click at [831, 300] on button "Verkleinern" at bounding box center [826, 304] width 25 height 25
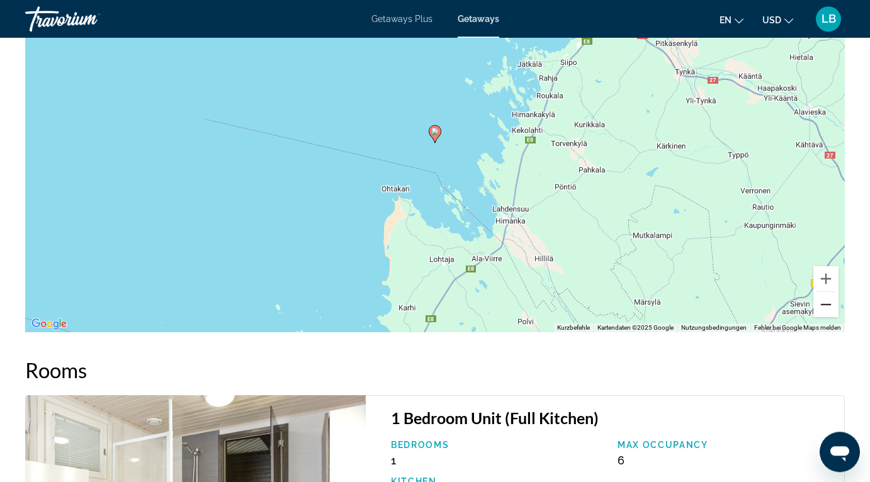
click at [831, 300] on button "Verkleinern" at bounding box center [826, 304] width 25 height 25
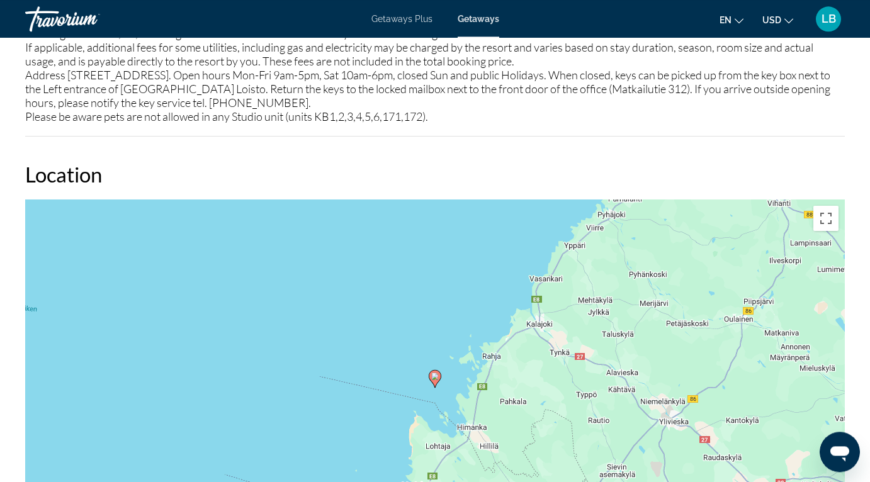
scroll to position [1927, 0]
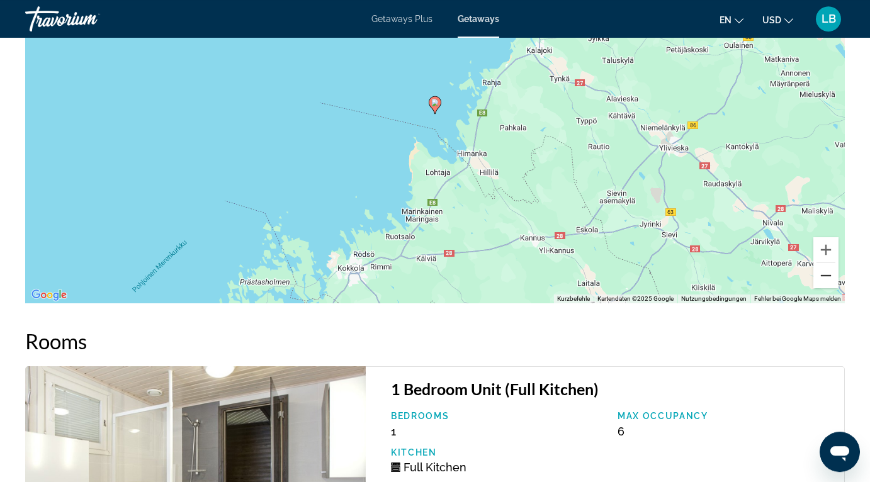
click at [829, 269] on button "Verkleinern" at bounding box center [826, 275] width 25 height 25
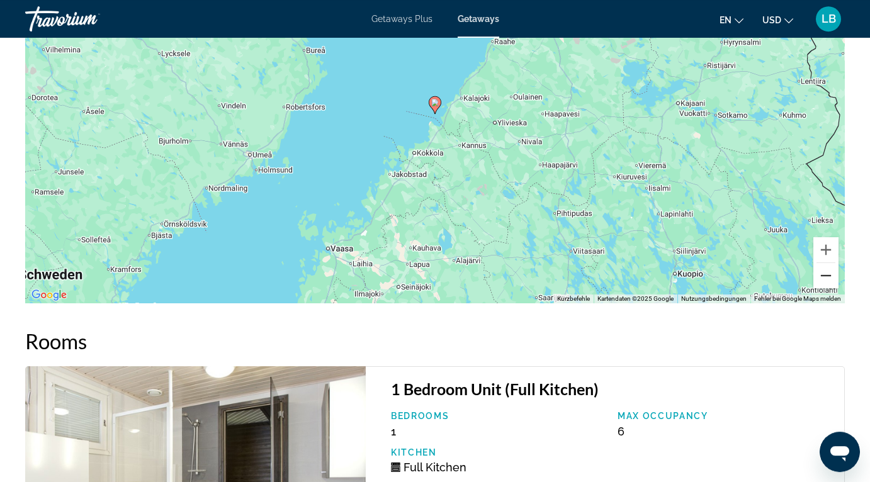
click at [829, 269] on button "Verkleinern" at bounding box center [826, 275] width 25 height 25
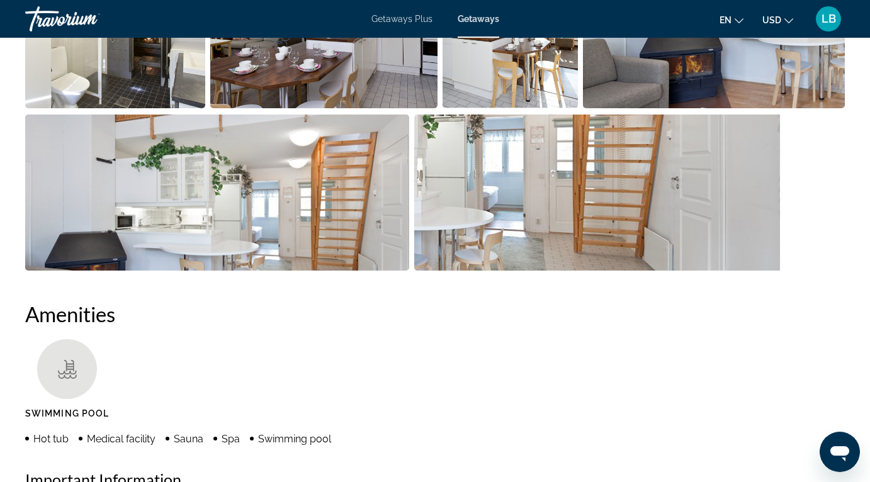
scroll to position [818, 0]
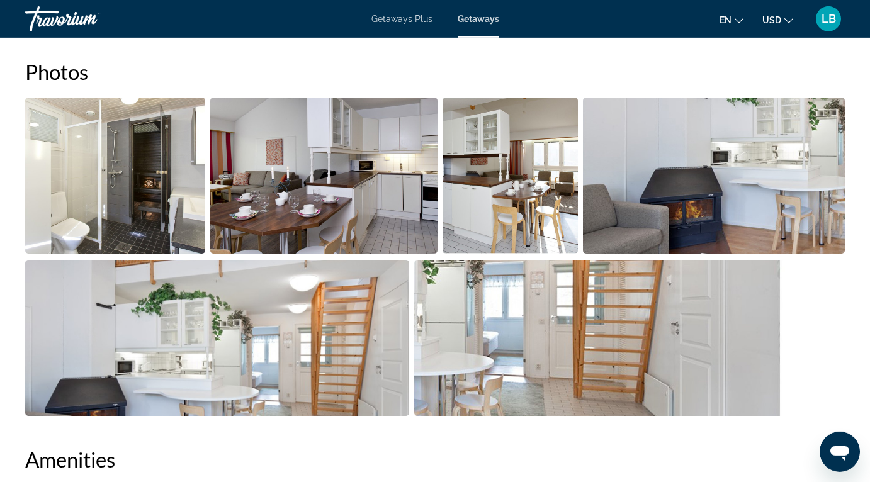
click at [137, 176] on img "Open full-screen image slider" at bounding box center [115, 176] width 180 height 156
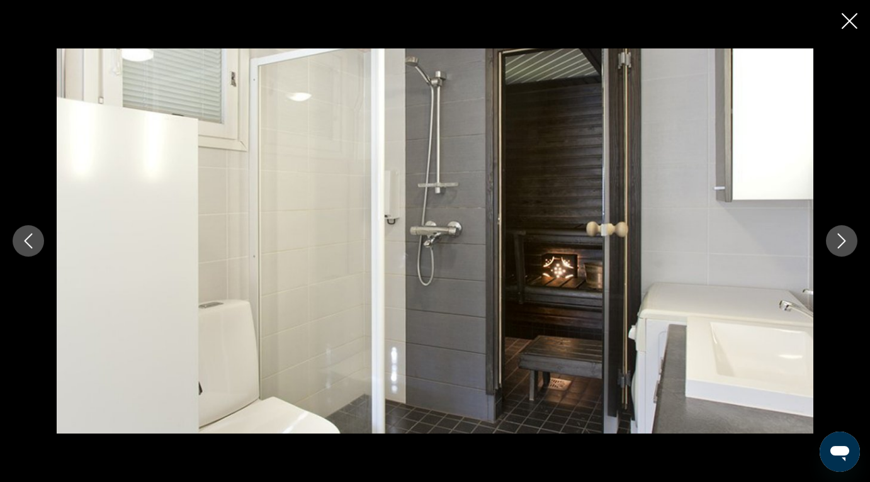
click at [841, 249] on button "Next image" at bounding box center [841, 240] width 31 height 31
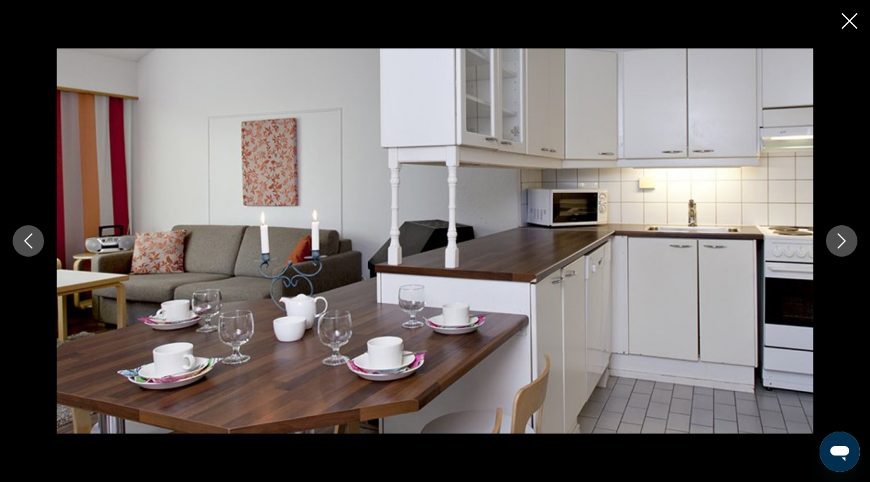
click at [841, 249] on button "Next image" at bounding box center [841, 240] width 31 height 31
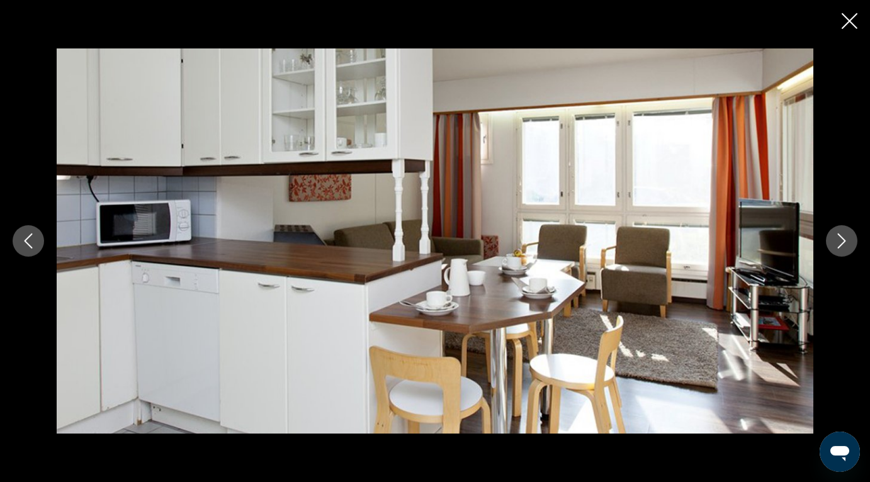
click at [841, 249] on button "Next image" at bounding box center [841, 240] width 31 height 31
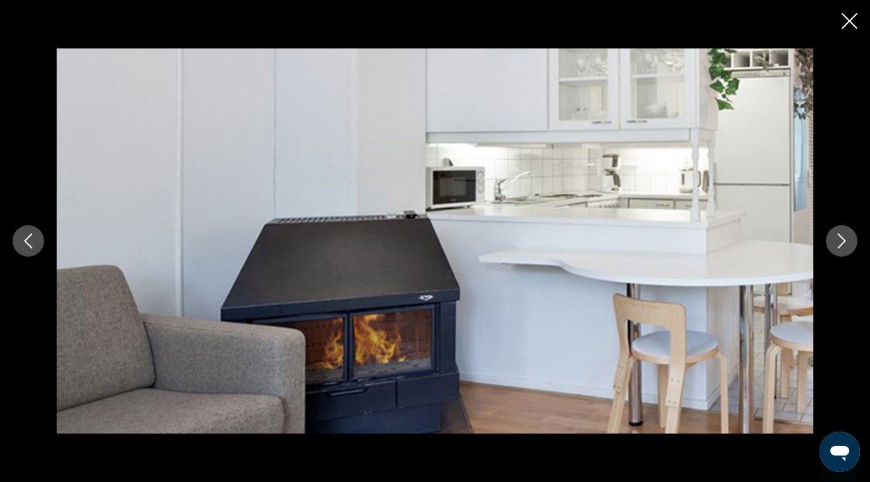
click at [841, 249] on button "Next image" at bounding box center [841, 240] width 31 height 31
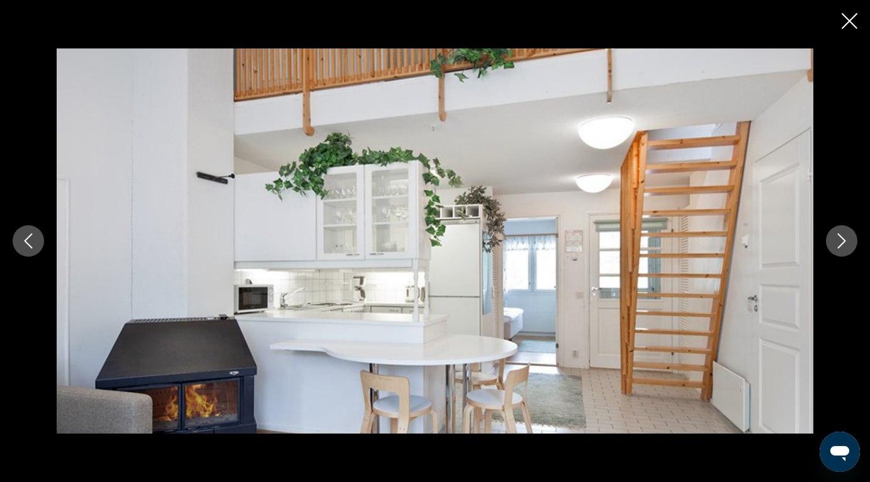
click at [841, 249] on button "Next image" at bounding box center [841, 240] width 31 height 31
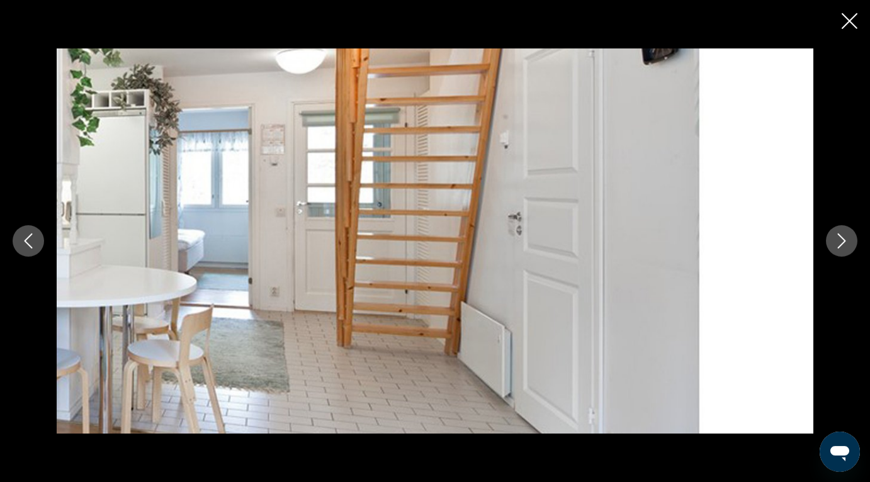
click at [841, 249] on button "Next image" at bounding box center [841, 240] width 31 height 31
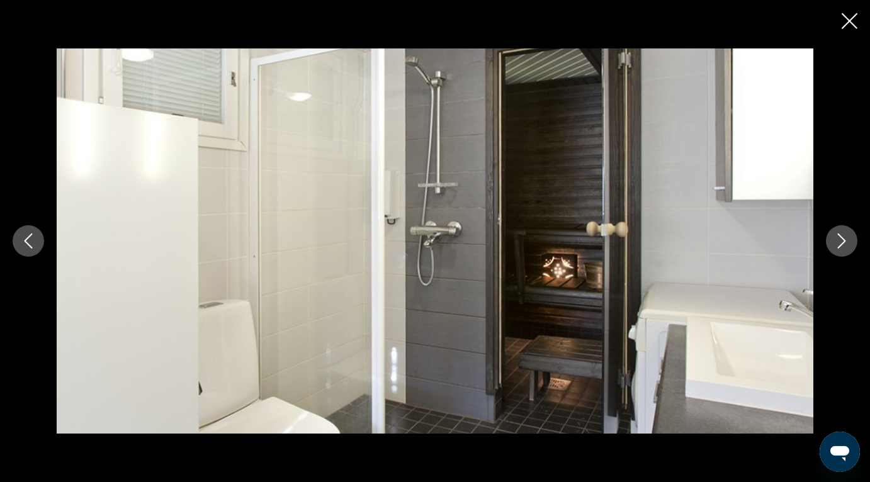
click at [841, 249] on button "Next image" at bounding box center [841, 240] width 31 height 31
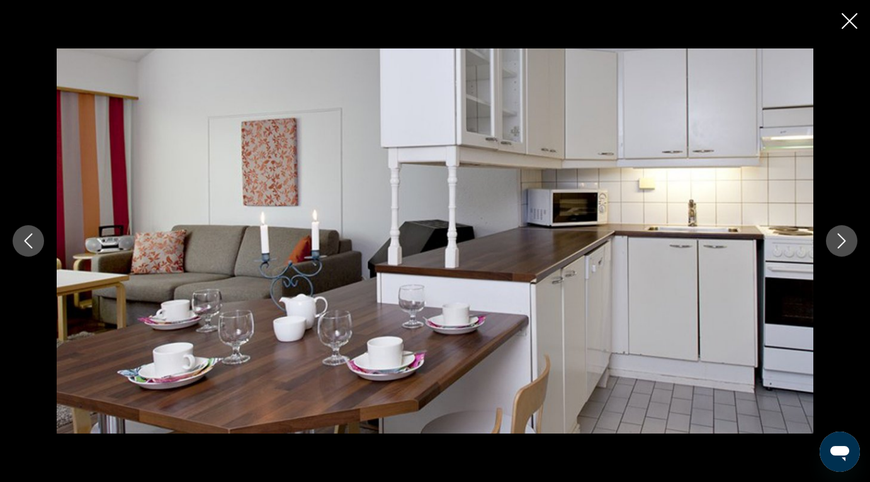
click at [841, 249] on button "Next image" at bounding box center [841, 240] width 31 height 31
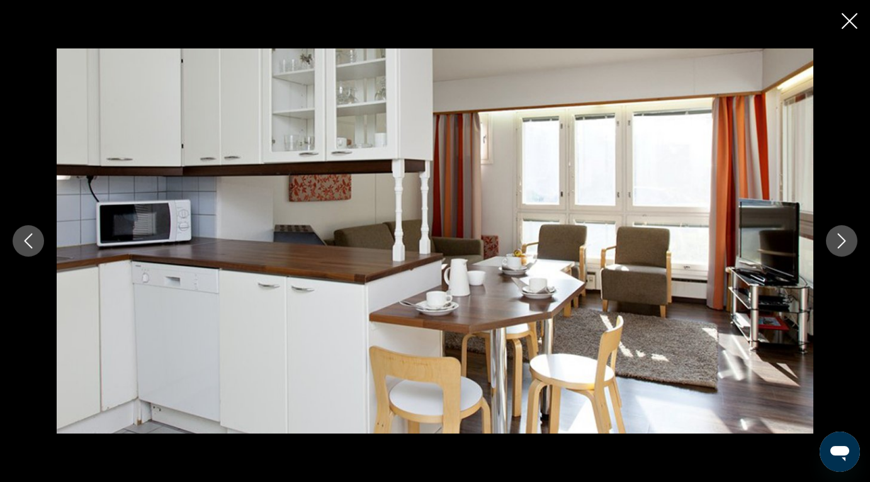
click at [841, 249] on button "Next image" at bounding box center [841, 240] width 31 height 31
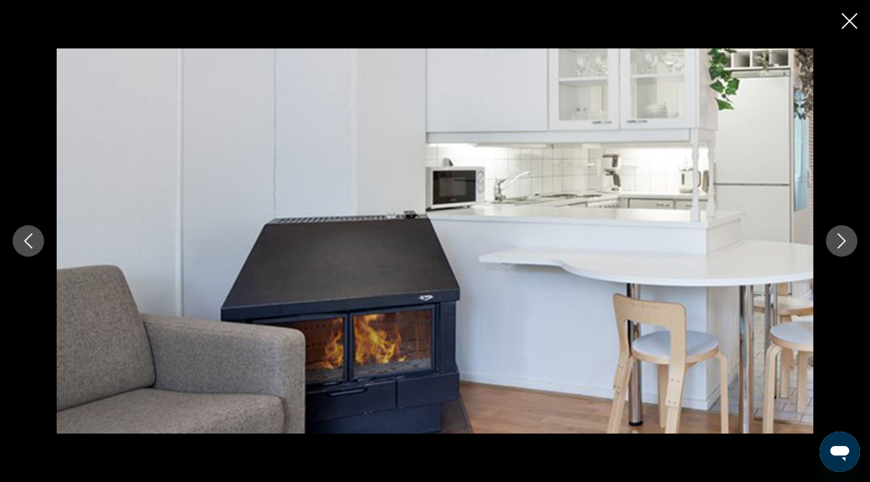
click at [841, 249] on button "Next image" at bounding box center [841, 240] width 31 height 31
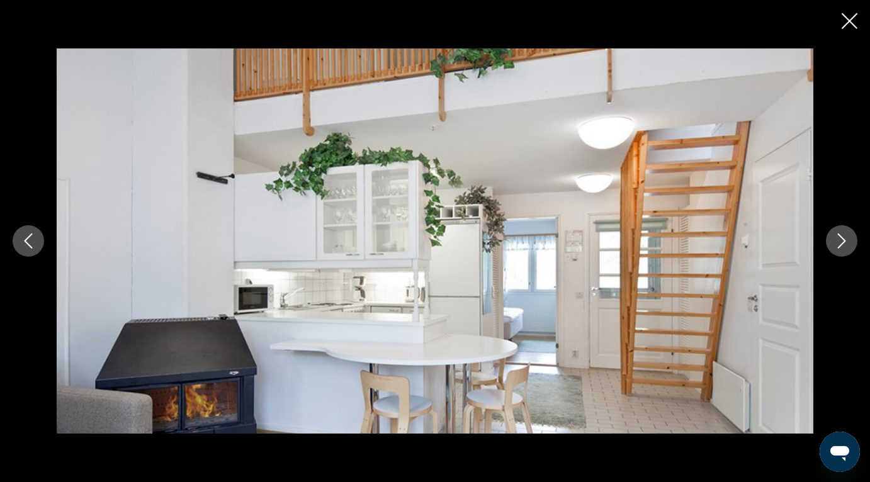
click at [850, 29] on button "Close slideshow" at bounding box center [850, 23] width 16 height 20
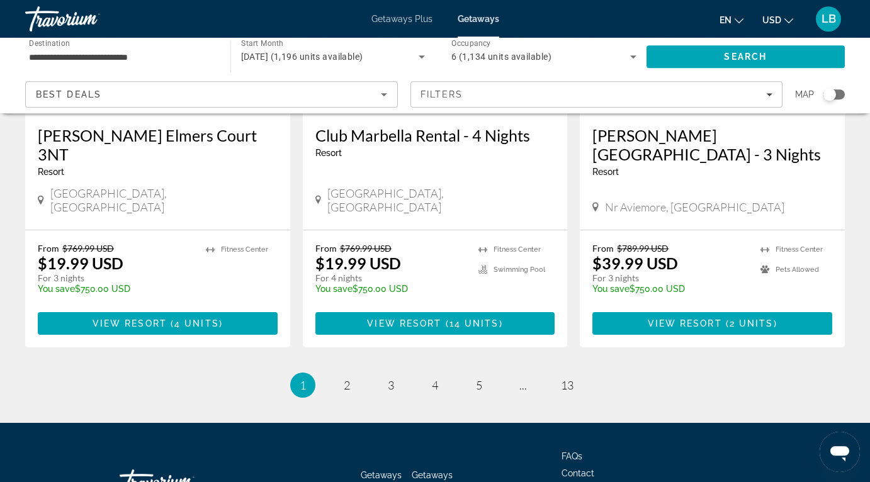
scroll to position [1630, 0]
